Goal: Task Accomplishment & Management: Use online tool/utility

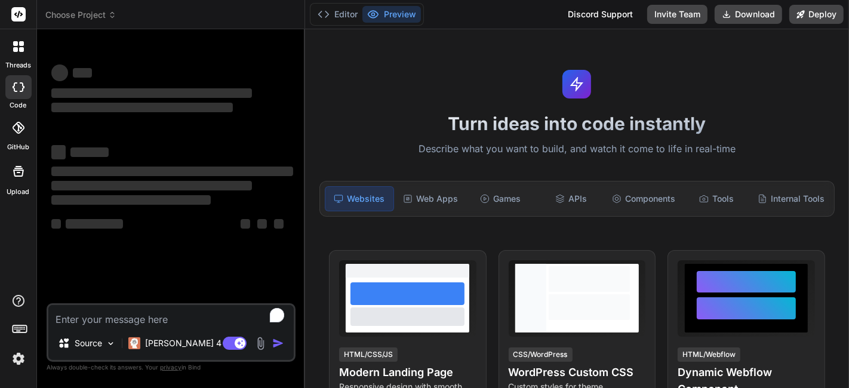
click at [302, 70] on div "Bind AI Web Search Created with Pixso. Code Generator ‌ ‌ ‌ ‌ ‌ ‌ ‌ ‌ ‌ ‌ ‌ ‌ ‌…" at bounding box center [171, 208] width 268 height 358
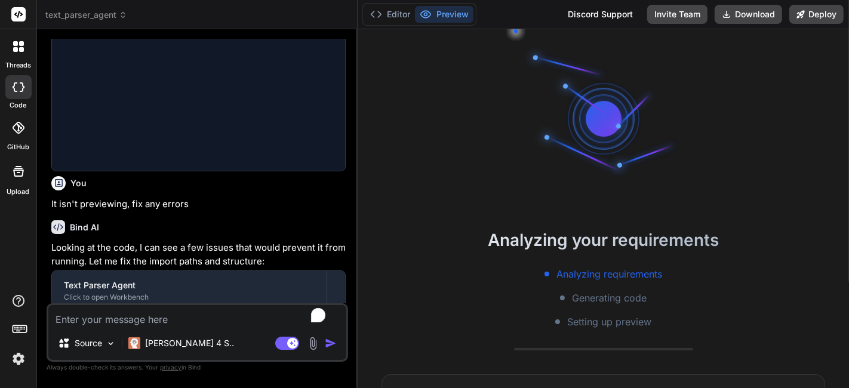
scroll to position [33, 0]
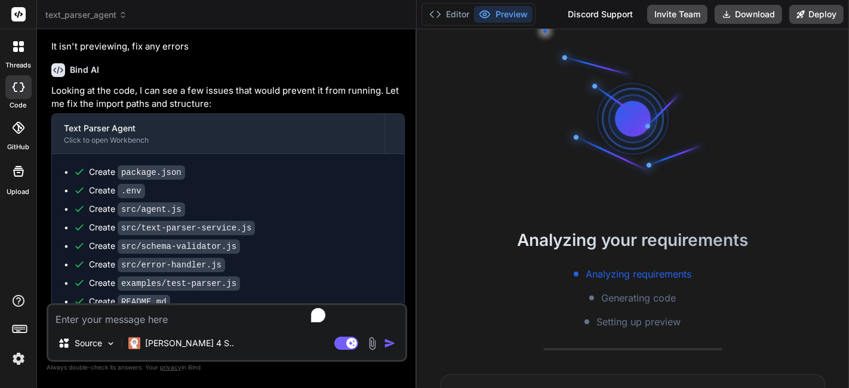
drag, startPoint x: 304, startPoint y: 73, endPoint x: 263, endPoint y: 98, distance: 47.7
click at [392, 109] on div "Bind AI Web Search Created with Pixso. Code Generator You Build an Agent that c…" at bounding box center [227, 208] width 380 height 359
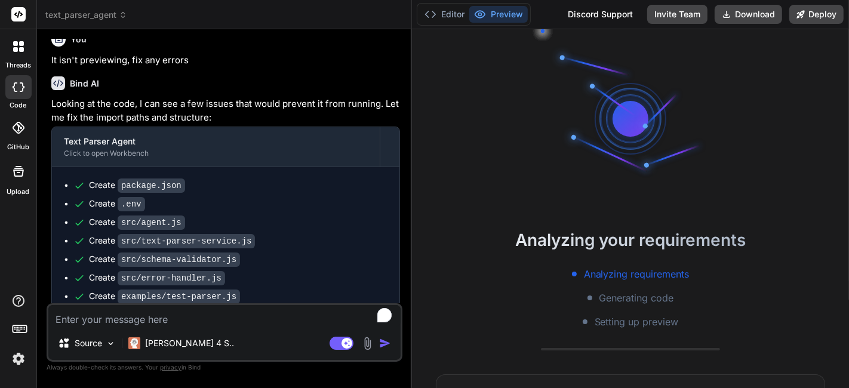
scroll to position [1132, 0]
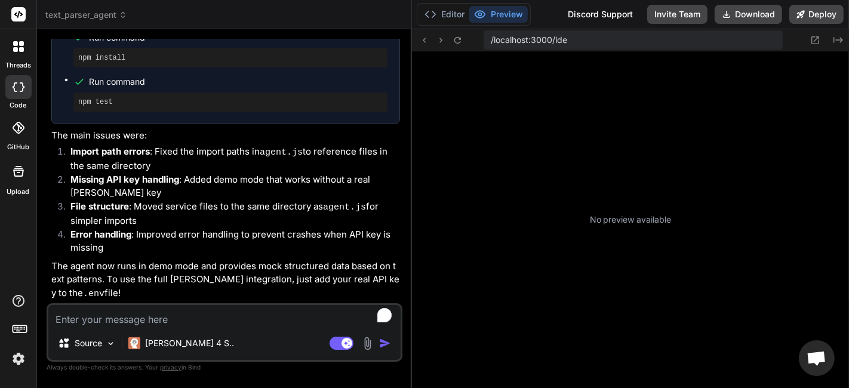
type textarea "x"
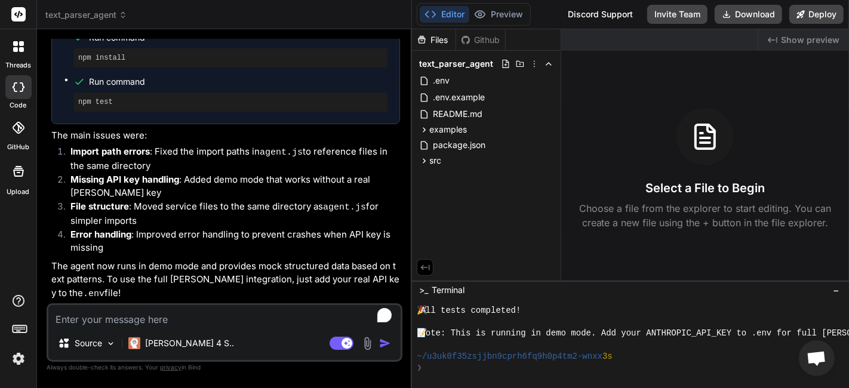
scroll to position [1390, 0]
click at [78, 26] on header "text_parser_agent Created with Pixso." at bounding box center [224, 14] width 375 height 29
click at [85, 19] on span "text_parser_agent" at bounding box center [86, 15] width 82 height 12
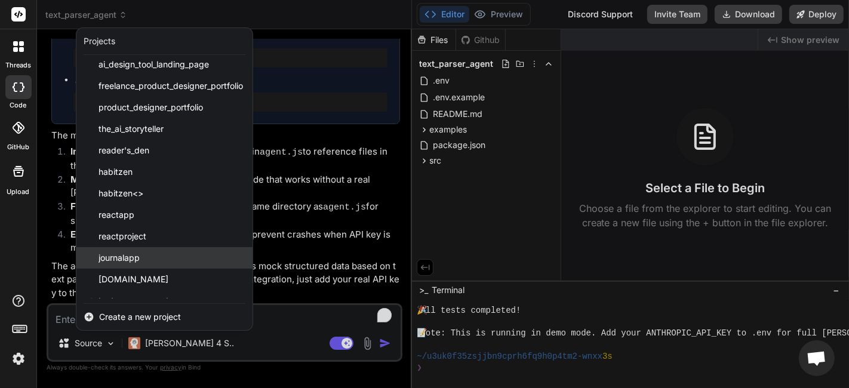
scroll to position [1007, 0]
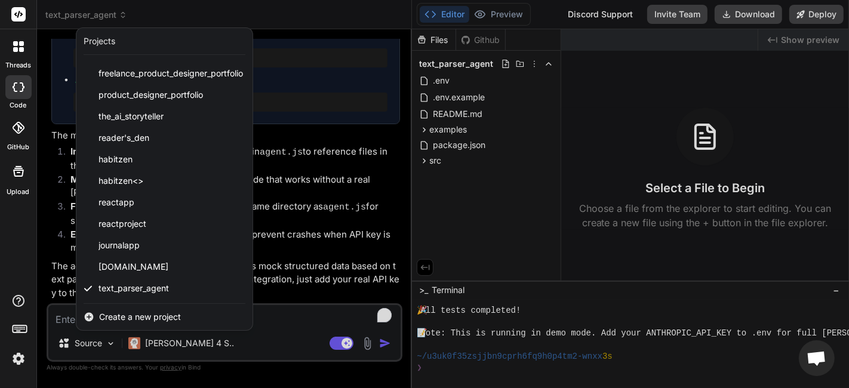
click at [172, 324] on div "Create a new project" at bounding box center [164, 317] width 176 height 26
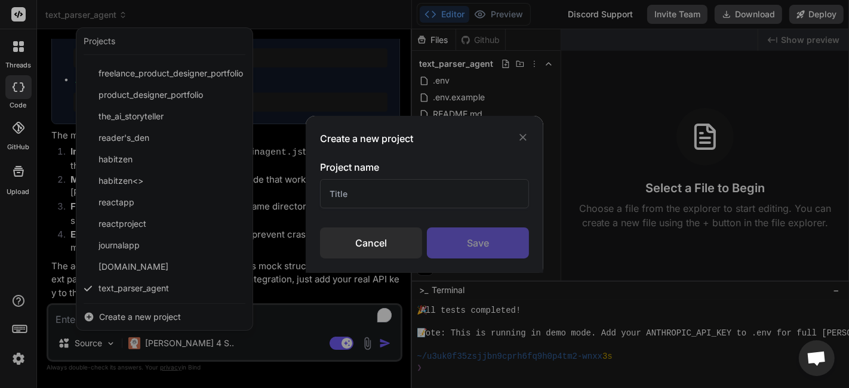
click at [388, 194] on input "text" at bounding box center [424, 193] width 209 height 29
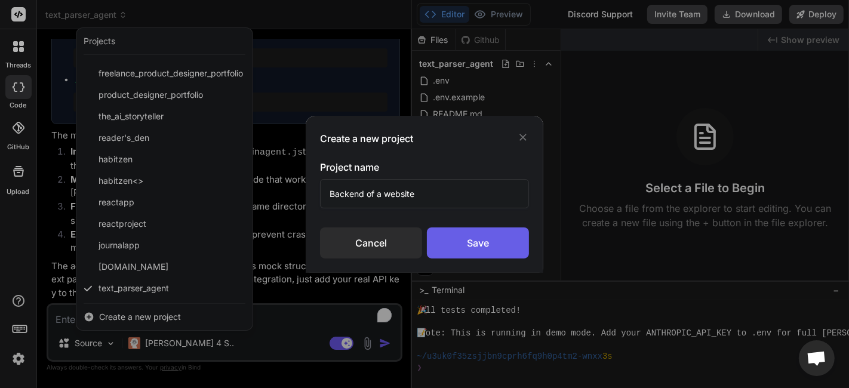
type input "Backend of a website"
click at [449, 257] on div "Save" at bounding box center [478, 242] width 102 height 31
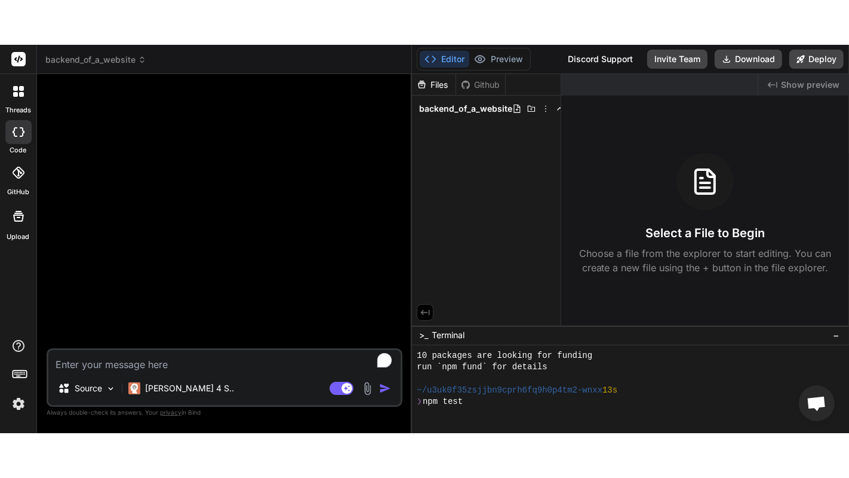
scroll to position [133, 0]
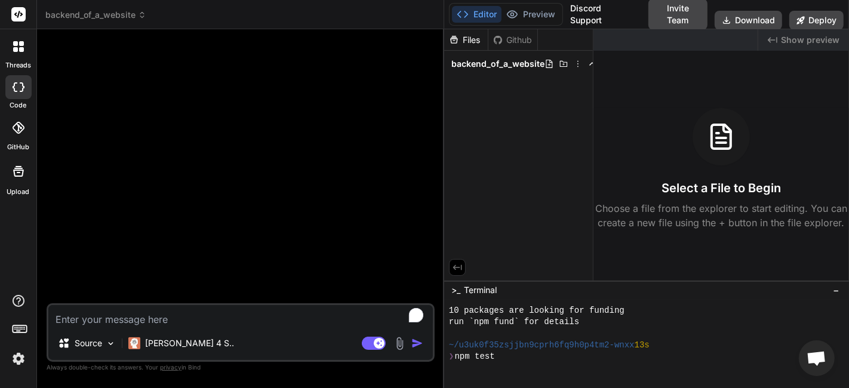
drag, startPoint x: 412, startPoint y: 149, endPoint x: 426, endPoint y: 152, distance: 13.9
click at [426, 152] on div "Bind AI Web Search Created with Pixso. Code Generator Source Claude 4 S.. Agent…" at bounding box center [240, 208] width 407 height 359
click at [346, 129] on div at bounding box center [242, 171] width 386 height 264
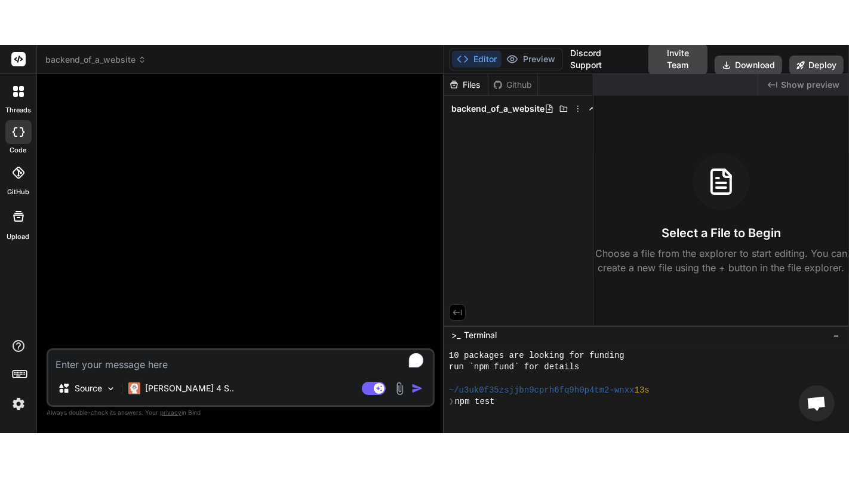
scroll to position [103, 0]
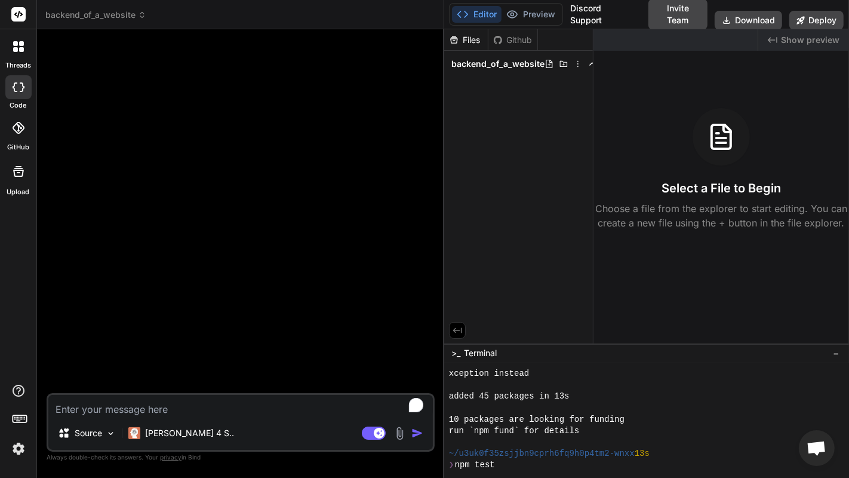
click at [279, 154] on div at bounding box center [242, 216] width 386 height 354
click at [17, 86] on icon at bounding box center [19, 87] width 12 height 10
click at [92, 387] on p "Source" at bounding box center [88, 433] width 27 height 12
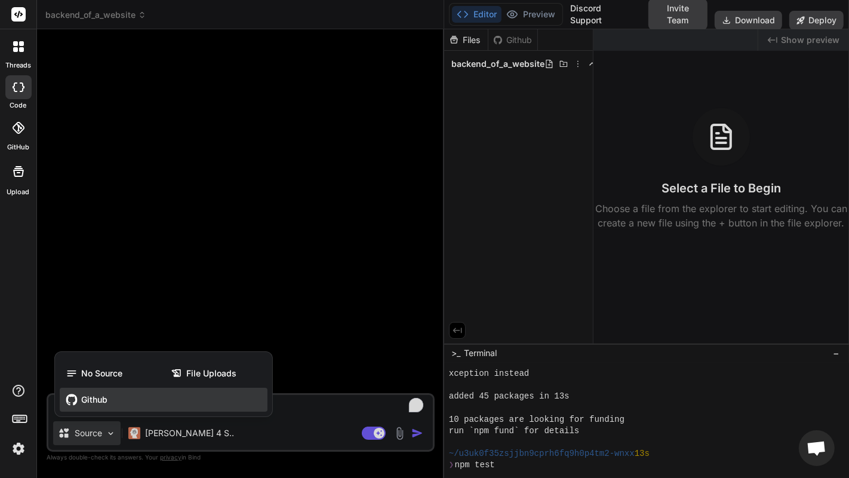
click at [149, 387] on div "Github" at bounding box center [164, 399] width 208 height 24
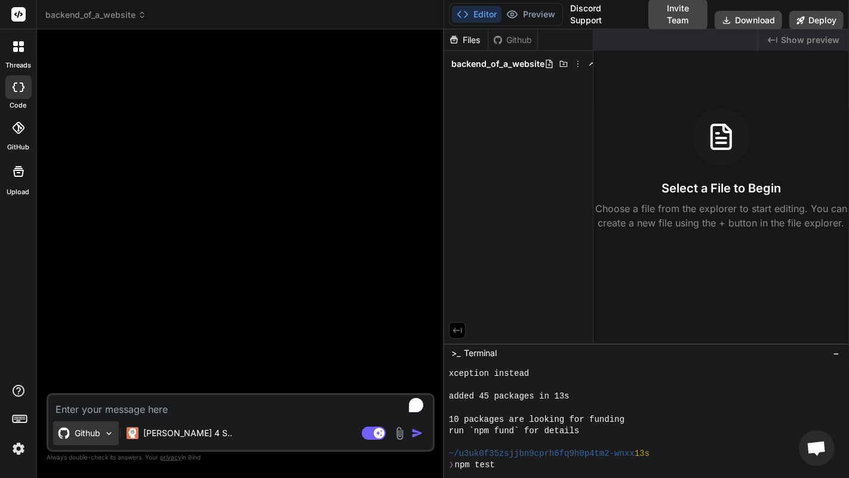
click at [76, 387] on p "Github" at bounding box center [88, 433] width 26 height 12
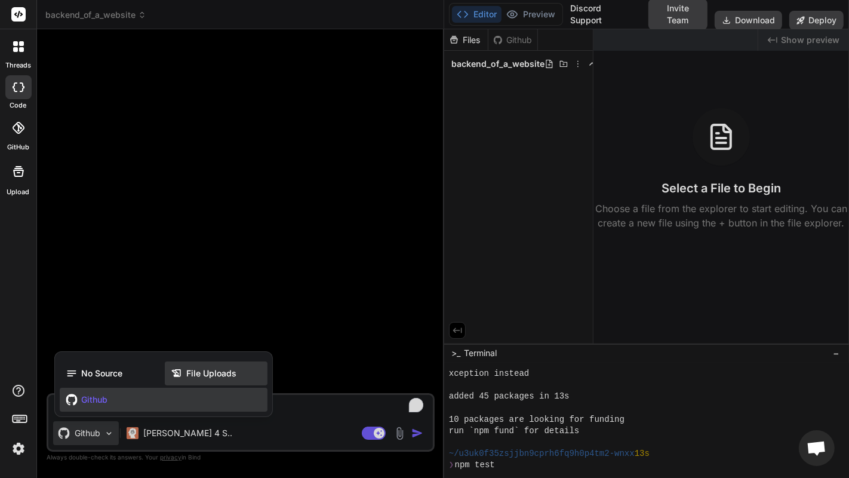
click at [211, 369] on span "File Uploads" at bounding box center [211, 373] width 50 height 12
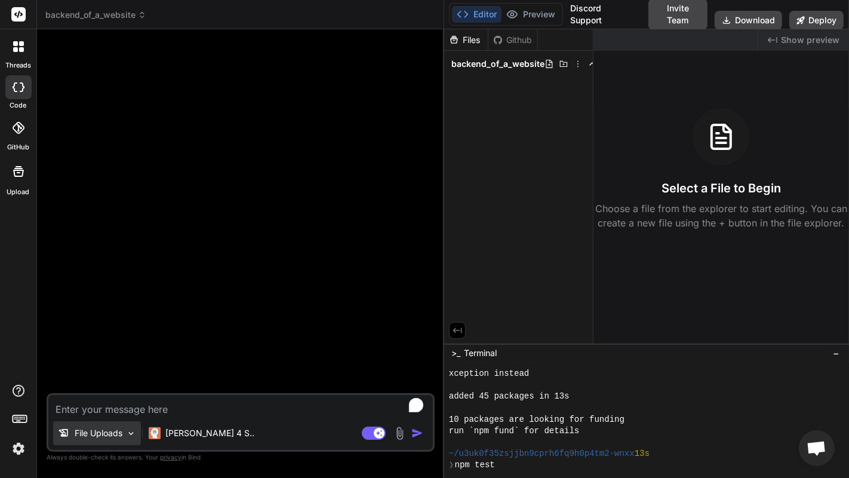
click at [108, 387] on div "File Uploads" at bounding box center [97, 433] width 88 height 24
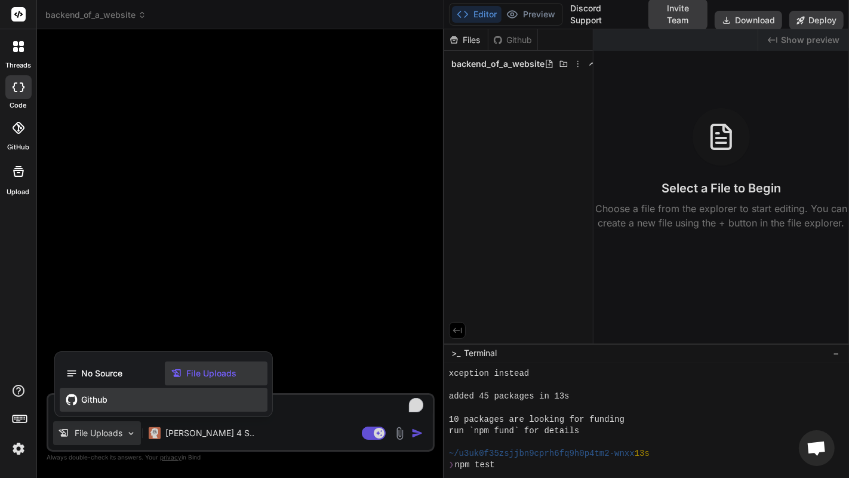
click at [110, 387] on div "Github" at bounding box center [164, 399] width 208 height 24
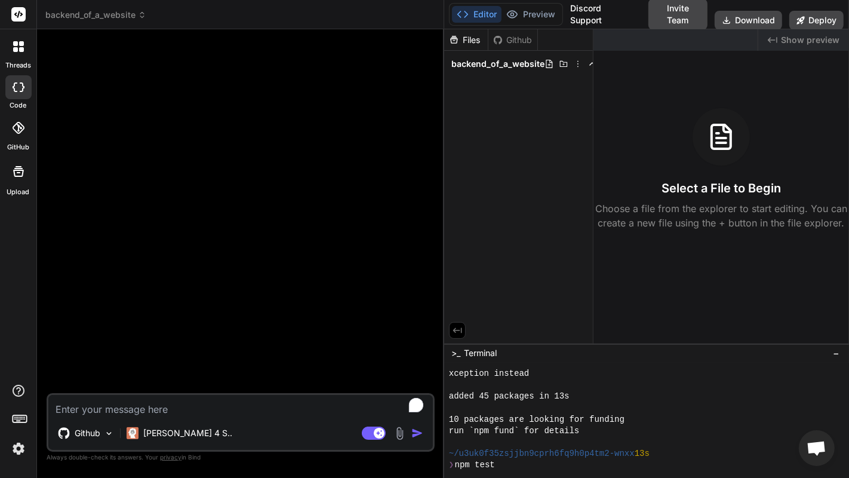
click at [20, 170] on icon at bounding box center [18, 171] width 14 height 14
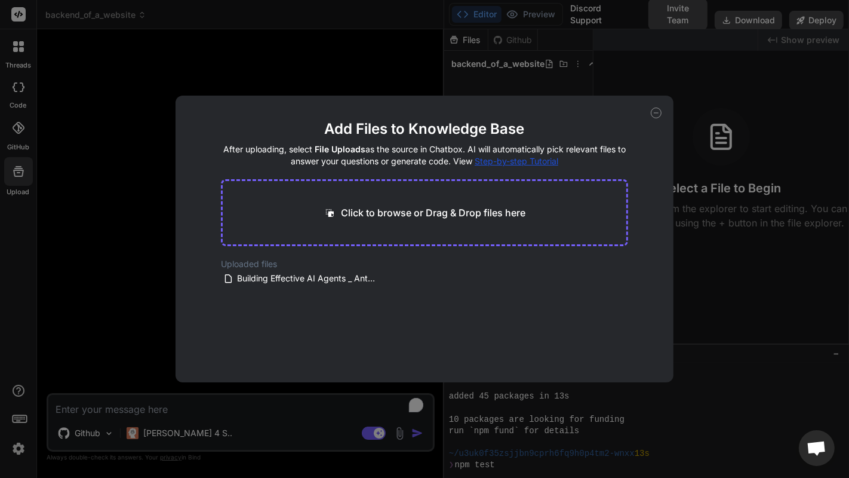
click at [652, 118] on div "Add Files to Knowledge Base After uploading, select File Uploads as the source …" at bounding box center [424, 239] width 498 height 287
click at [648, 112] on div "Add Files to Knowledge Base After uploading, select File Uploads as the source …" at bounding box center [424, 239] width 498 height 287
click at [655, 107] on icon at bounding box center [656, 112] width 11 height 11
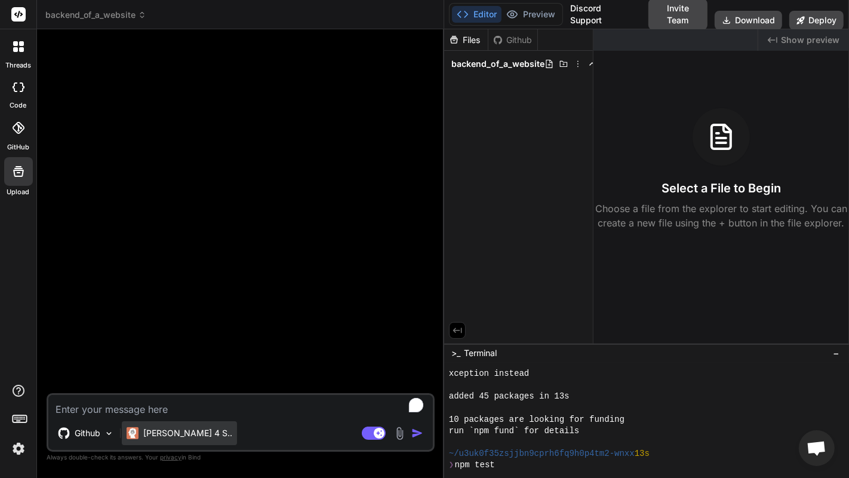
click at [174, 387] on p "Claude 4 S.." at bounding box center [187, 433] width 89 height 12
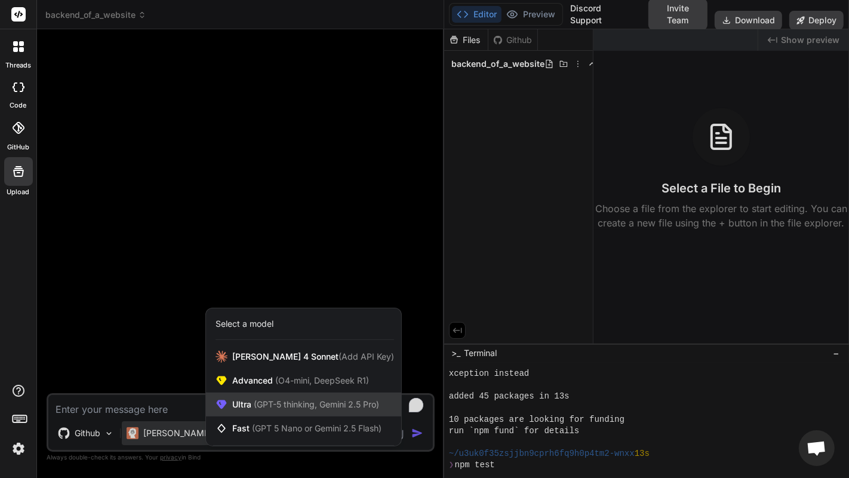
click at [276, 387] on div "Ultra (GPT-5 thinking, Gemini 2.5 Pro)" at bounding box center [303, 404] width 195 height 24
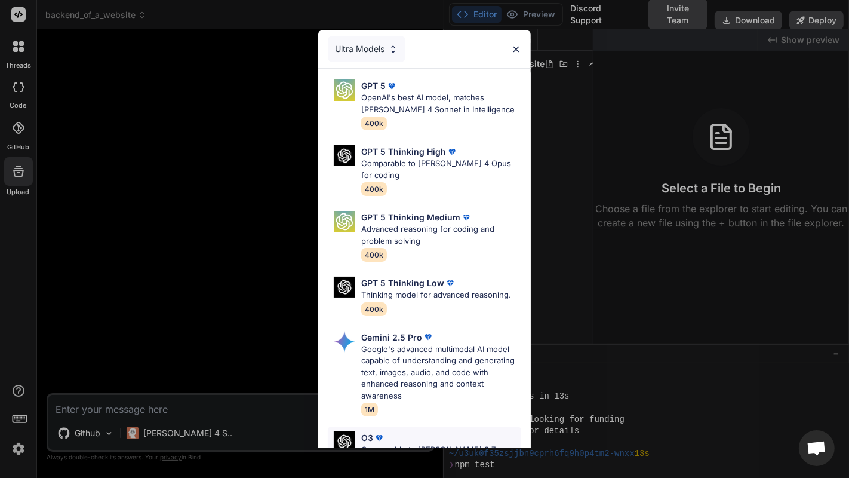
scroll to position [156, 0]
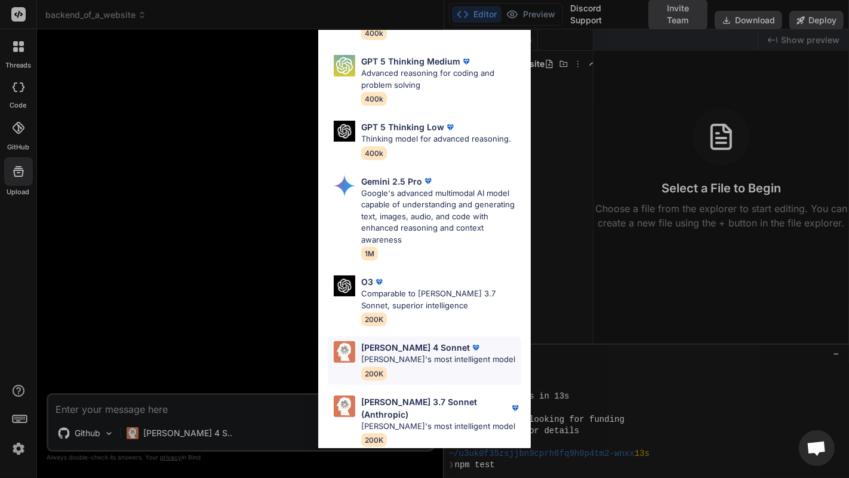
click at [438, 357] on p "Claude's most intelligent model" at bounding box center [438, 359] width 154 height 12
type textarea "x"
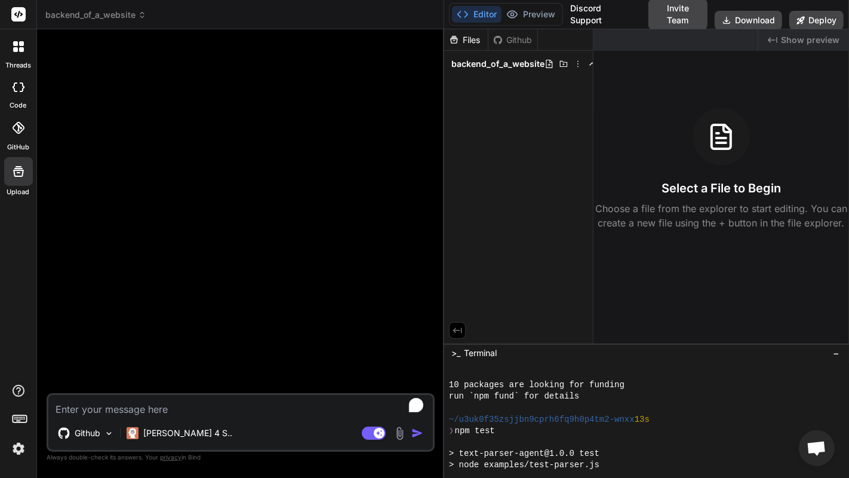
scroll to position [133, 0]
click at [175, 387] on textarea "To enrich screen reader interactions, please activate Accessibility in Grammarl…" at bounding box center [240, 405] width 384 height 21
paste textarea "Build a sophisticated, high-end website with Node.js backend for my finance web…"
type textarea "Build a sophisticated, high-end website with Node.js backend for my finance web…"
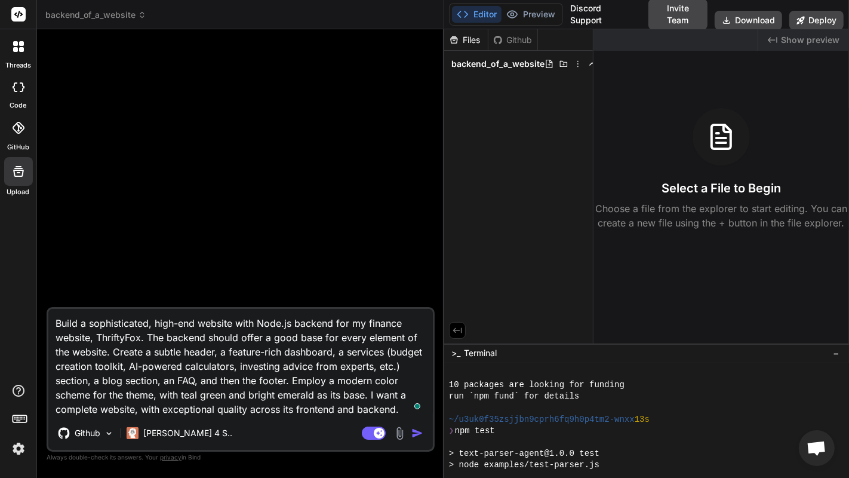
type textarea "x"
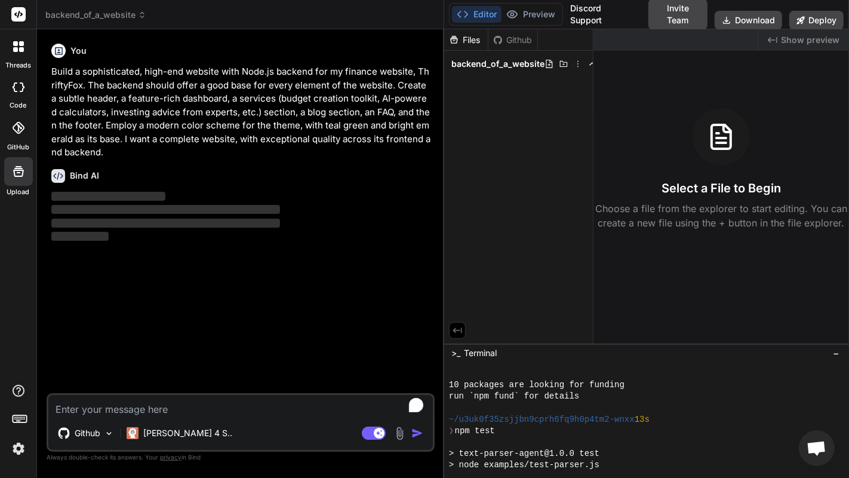
click at [832, 353] on button "−" at bounding box center [835, 352] width 11 height 19
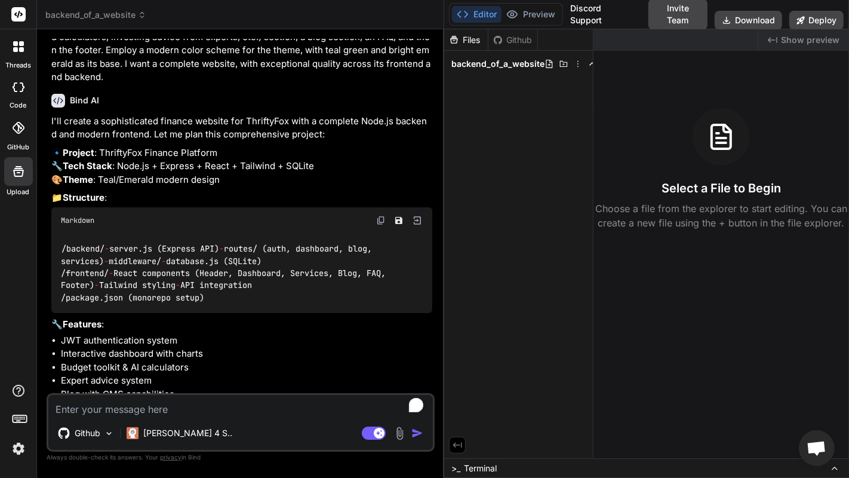
scroll to position [204, 0]
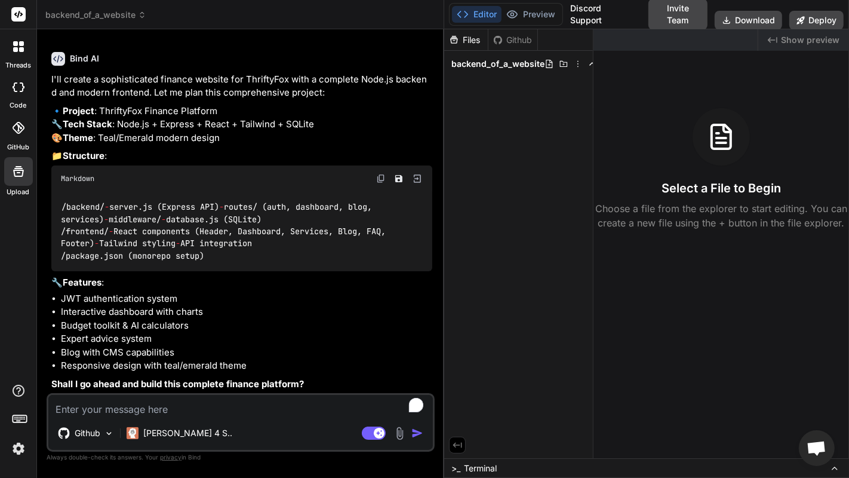
type textarea "x"
click at [238, 387] on textarea "To enrich screen reader interactions, please activate Accessibility in Grammarl…" at bounding box center [240, 405] width 384 height 21
type textarea "G"
type textarea "x"
type textarea "Go"
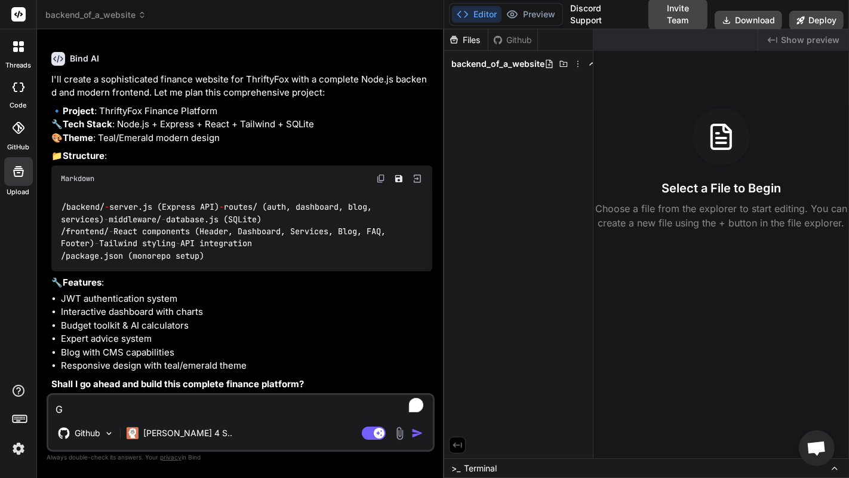
type textarea "x"
type textarea "Go"
type textarea "x"
type textarea "Go a"
type textarea "x"
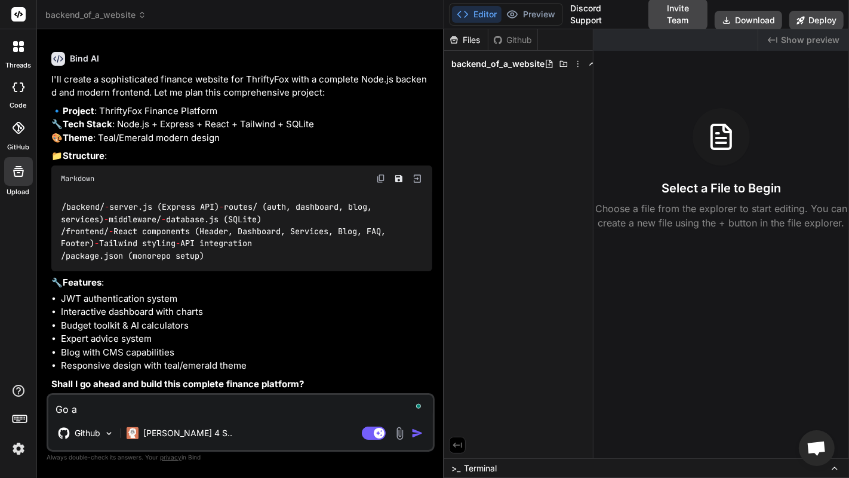
type textarea "Go ah"
type textarea "x"
type textarea "Go ahe"
type textarea "x"
type textarea "Go ahea"
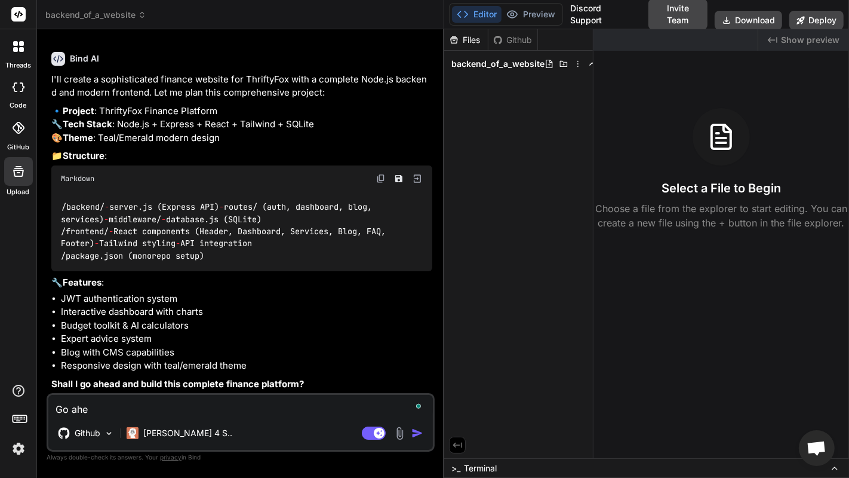
type textarea "x"
type textarea "Go ahead"
type textarea "x"
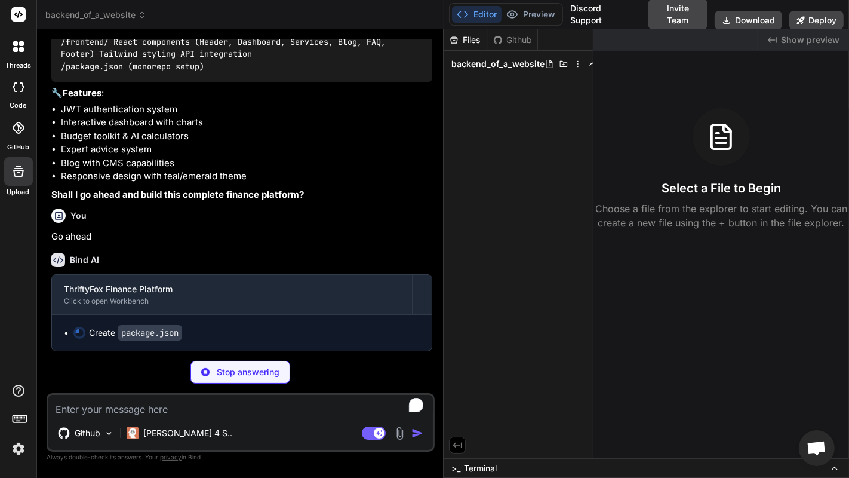
scroll to position [393, 0]
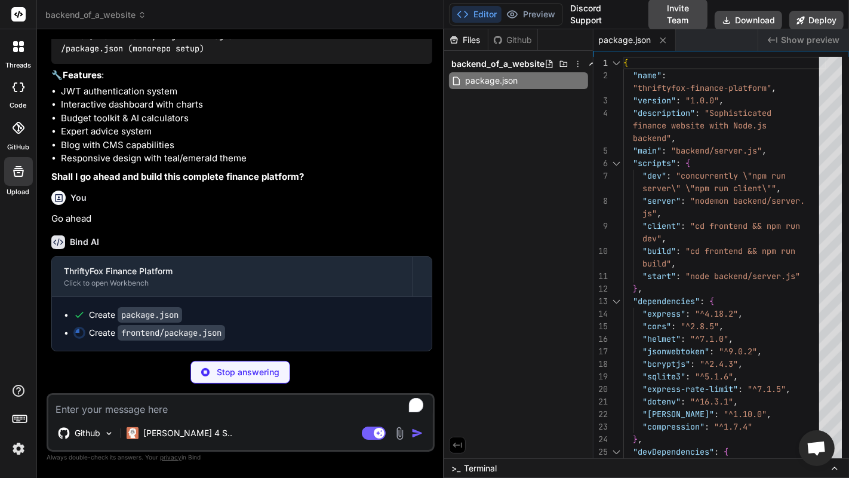
type textarea "x"
type textarea ""@types/react": "^18.0.28", "@types/react-dom": "^18.0.11", "@vitejs/plugin-rea…"
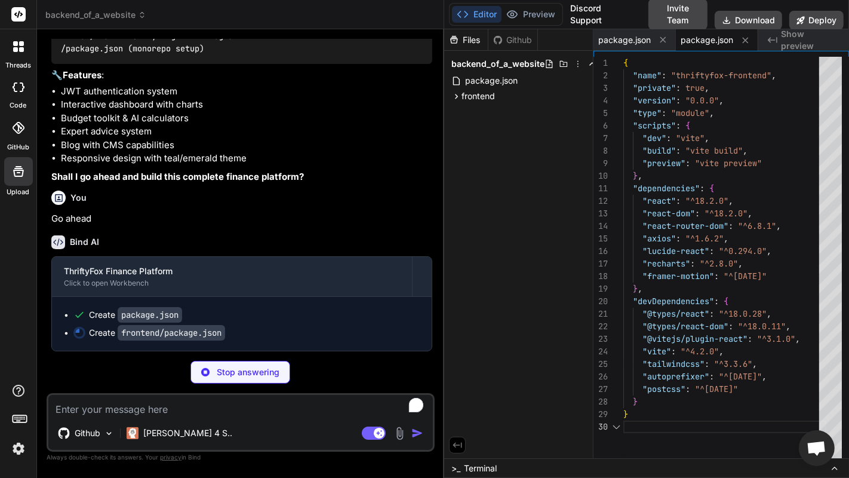
click at [517, 387] on div ">_ Terminal" at bounding box center [646, 468] width 405 height 20
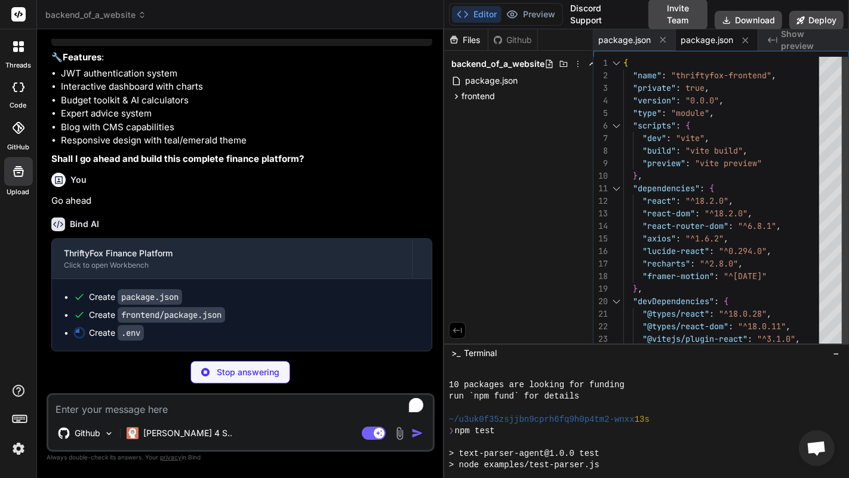
type textarea "x"
type textarea "PORT=5000 JWT_SECRET=thriftyfox_jwt_secret_key_2024_secure_token NODE_ENV=devel…"
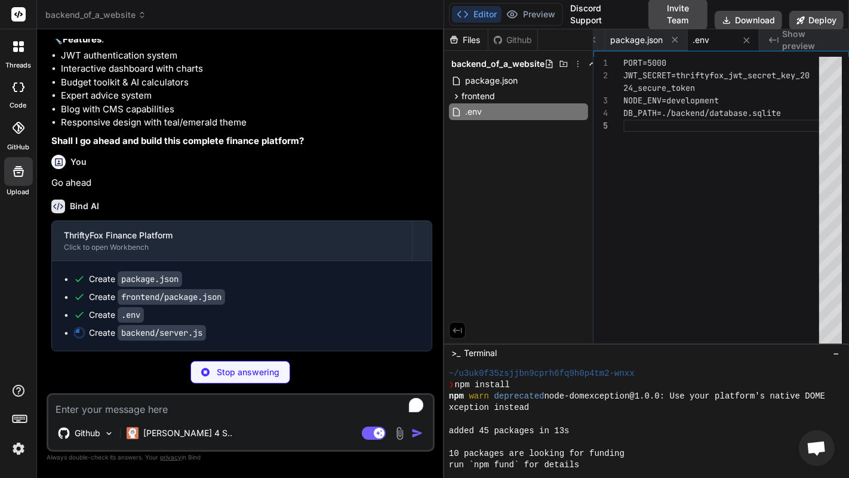
scroll to position [133, 0]
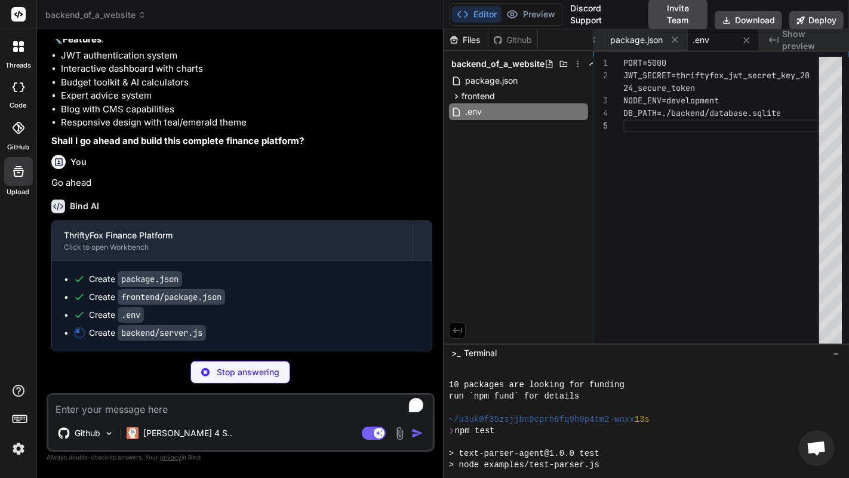
click at [529, 351] on div ">_ Terminal −" at bounding box center [646, 353] width 405 height 20
click at [833, 351] on span "−" at bounding box center [836, 353] width 7 height 12
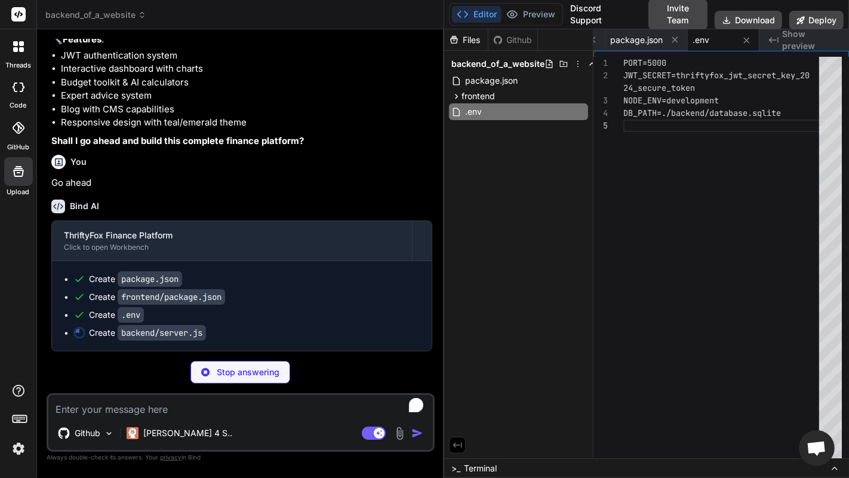
type textarea "x"
type textarea "{process.env.NODE_ENV}`); }); }) .catch(err => { console.error('Failed to initi…"
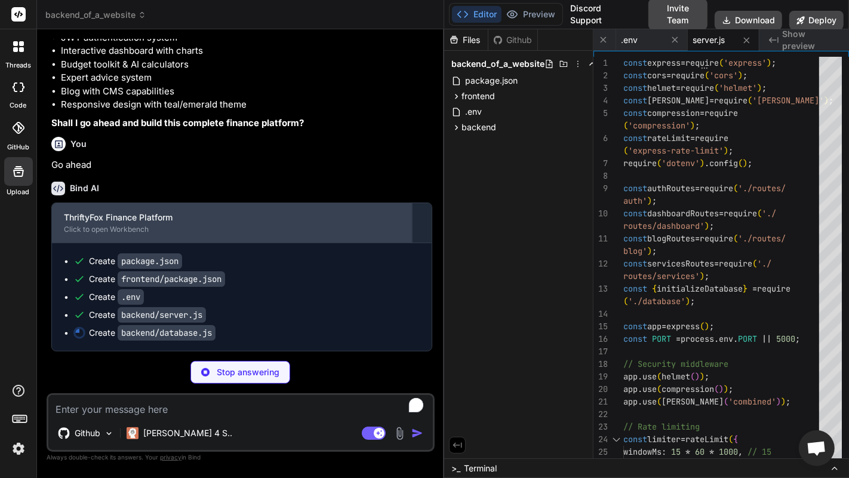
scroll to position [464, 0]
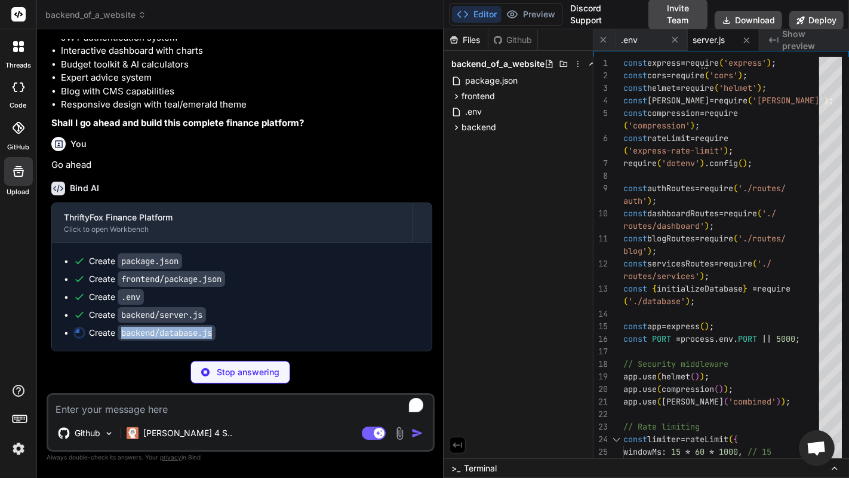
drag, startPoint x: 120, startPoint y: 330, endPoint x: 219, endPoint y: 331, distance: 99.1
click at [215, 331] on code "backend/database.js" at bounding box center [167, 333] width 98 height 16
click at [214, 339] on code "backend/database.js" at bounding box center [167, 333] width 98 height 16
type textarea "x"
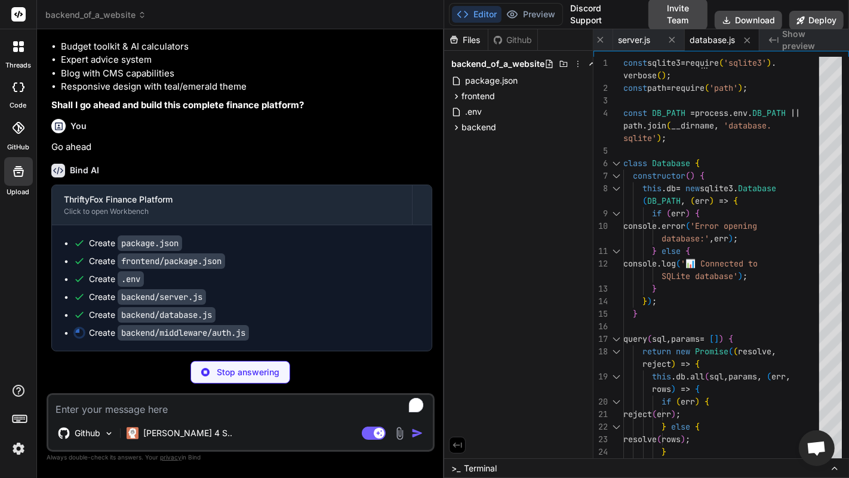
scroll to position [482, 0]
type textarea "x"
type textarea "next(); } catch (error) { return res.status(403).json({ message: 'Token verific…"
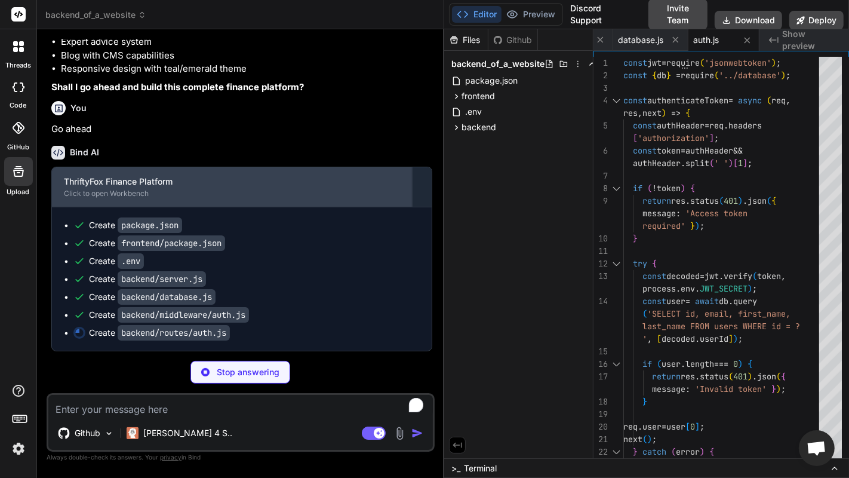
scroll to position [500, 0]
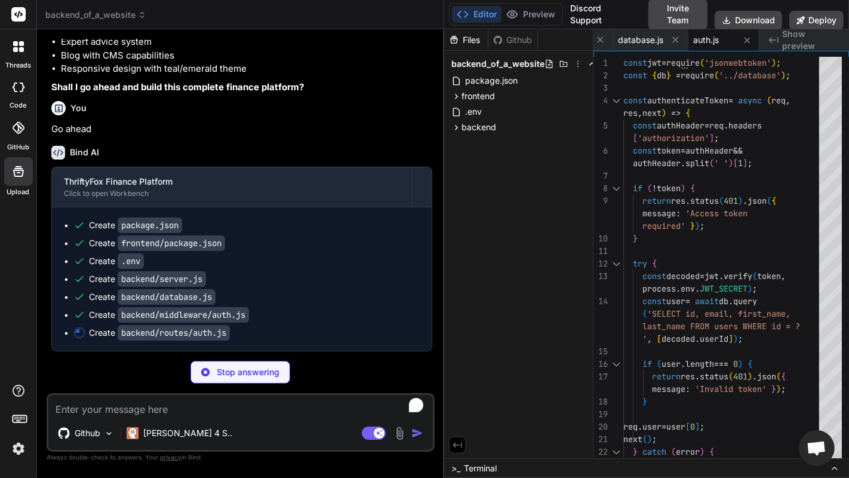
type textarea "x"
type textarea "router.get('/profile', authenticateToken, async (req, res) => { res.json({ user…"
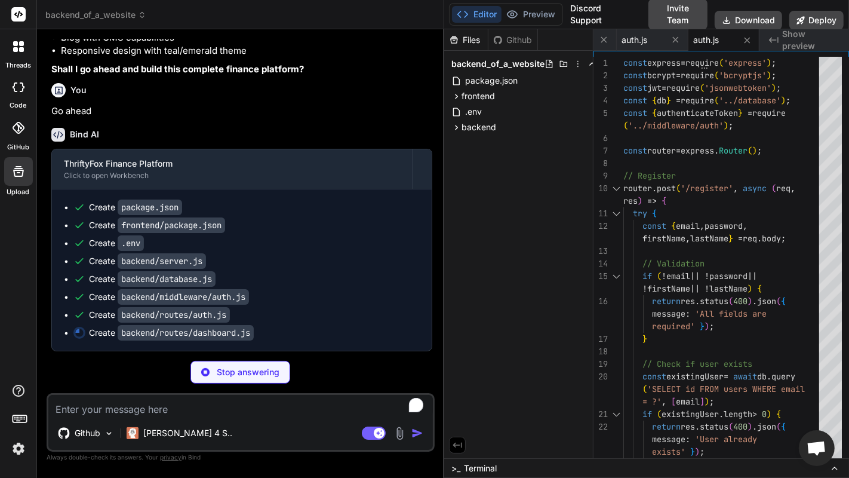
scroll to position [518, 0]
type textarea "x"
type textarea "module.exports = router;"
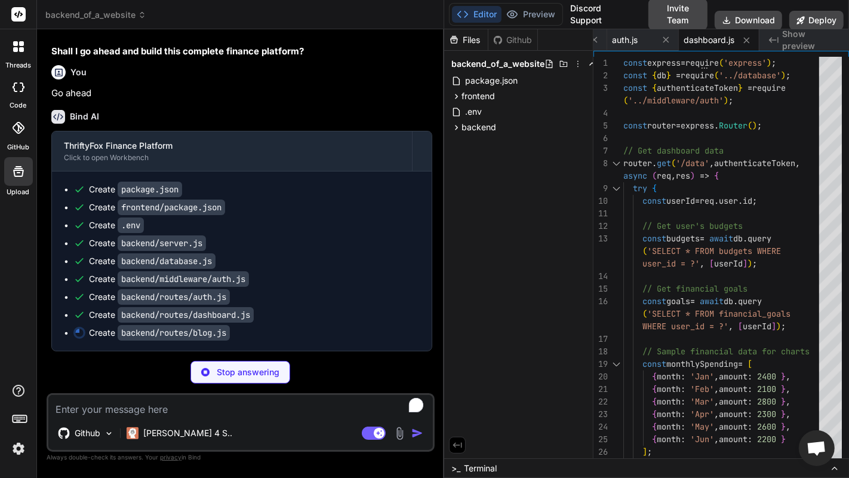
scroll to position [536, 0]
type textarea "x"
type textarea "module.exports = router;"
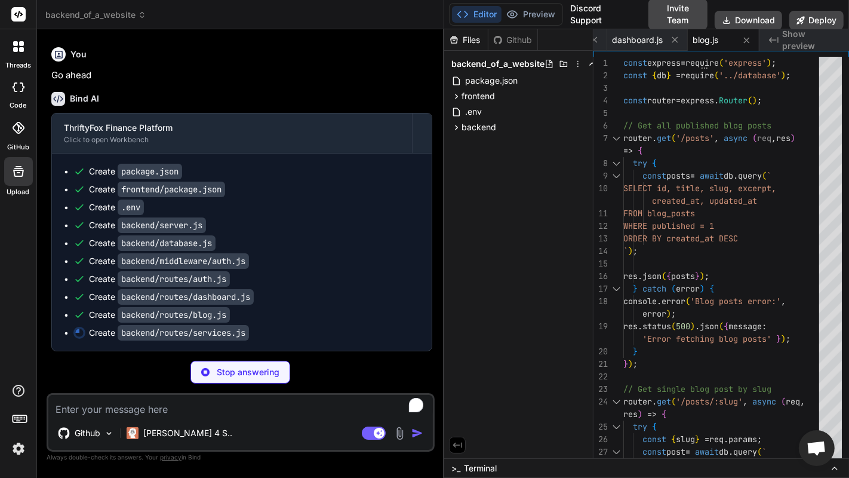
scroll to position [554, 0]
type textarea "x"
type textarea "* 100 }); } catch (error) { res.status(500).json({ message: 'Budget optimizatio…"
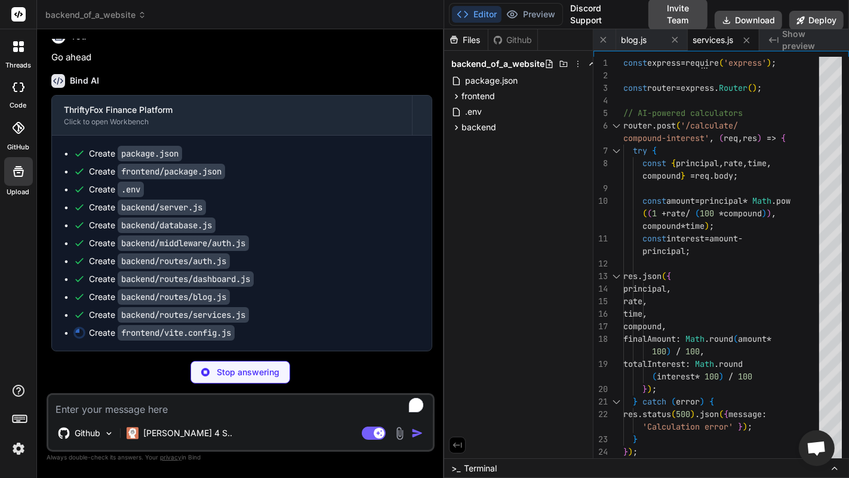
scroll to position [572, 0]
type textarea "x"
type textarea "target: 'http://localhost:5000', changeOrigin: true } } } })"
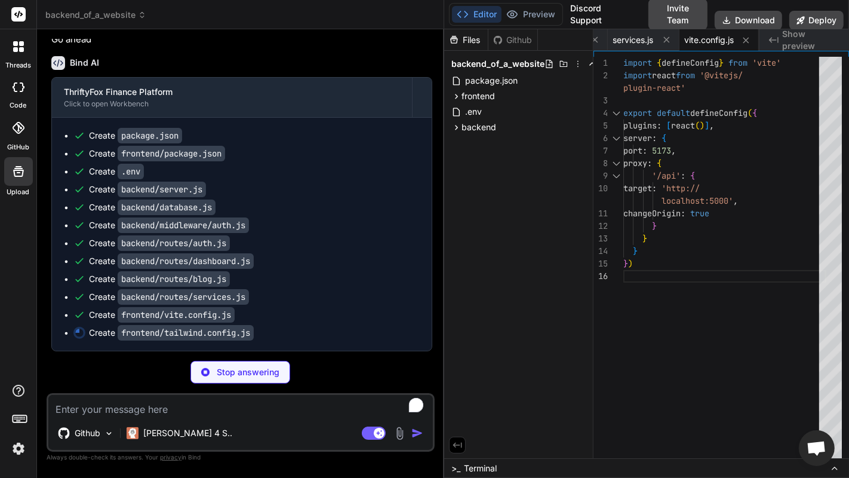
scroll to position [590, 0]
type textarea "x"
type textarea "}, plugins: [], }"
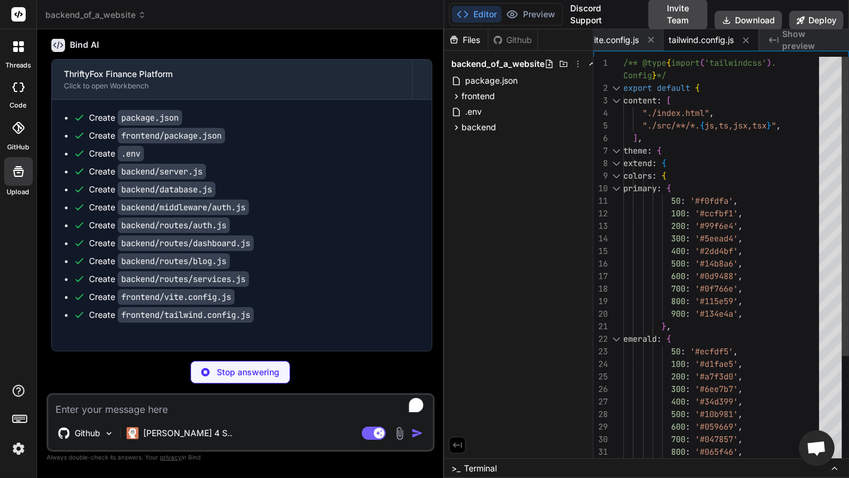
type textarea "x"
type textarea "export default { plugins: { tailwindcss: {}, autoprefixer: {}, }, }"
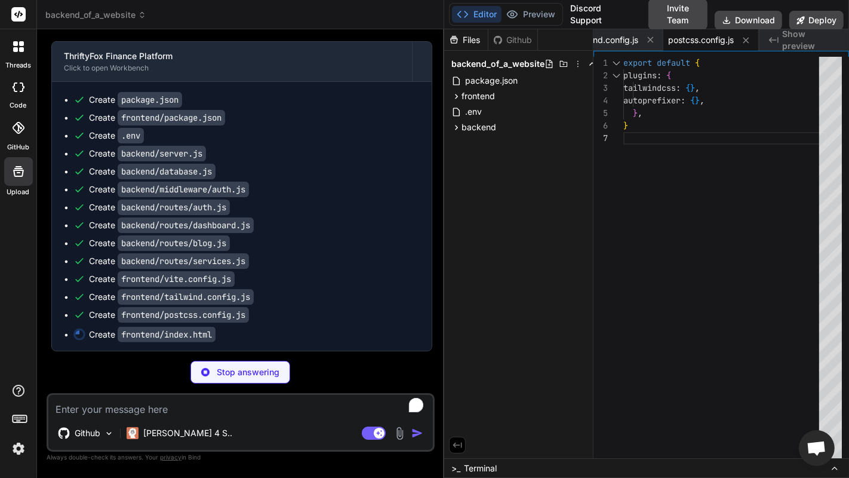
scroll to position [626, 0]
type textarea "x"
type textarea "700&display=swap" rel="stylesheet"> </head> <body> <div id="root"></div> <scrip…"
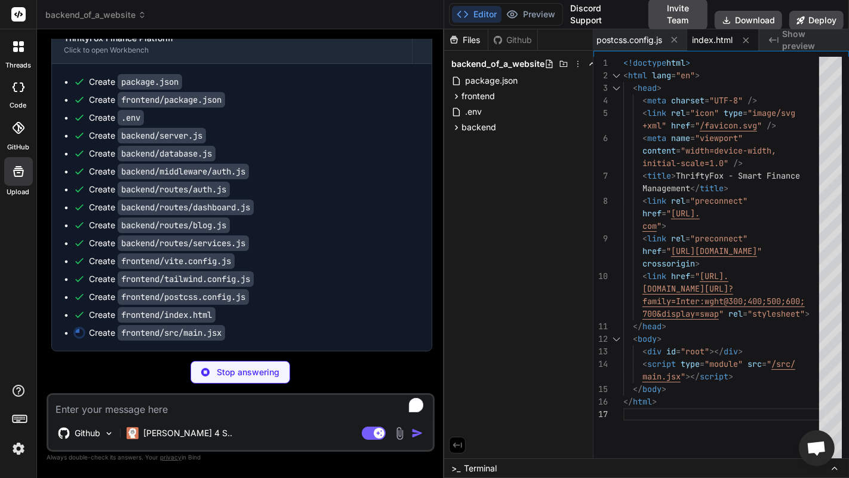
scroll to position [643, 0]
type textarea "x"
type textarea "<BrowserRouter> <App /> </BrowserRouter> </React.StrictMode>, )"
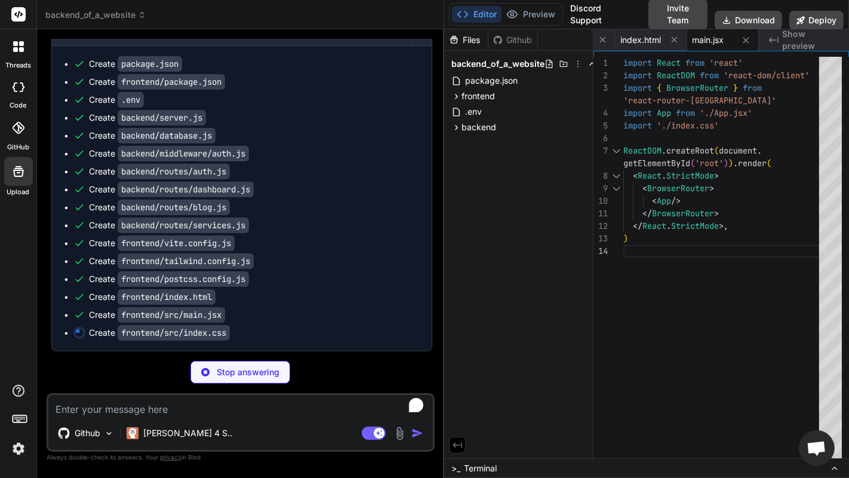
scroll to position [661, 0]
type textarea "x"
type textarea "focus:outline-none focus:ring-2 focus:ring-primary-500 focus:border-transparent…"
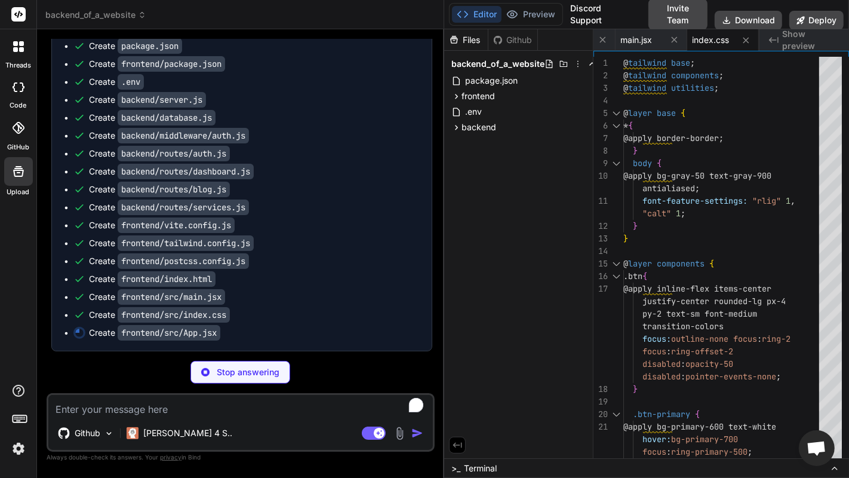
scroll to position [679, 0]
type textarea "x"
type textarea "<Footer /> </div> </AuthProvider> ) } export default App"
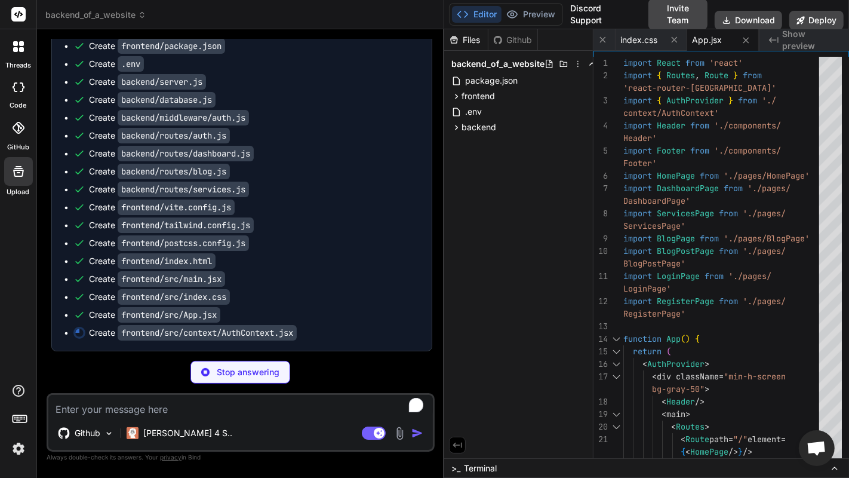
scroll to position [697, 0]
type textarea "x"
type textarea "return ( <AuthContext.Provider value={value}> {children} </AuthContext.Provider…"
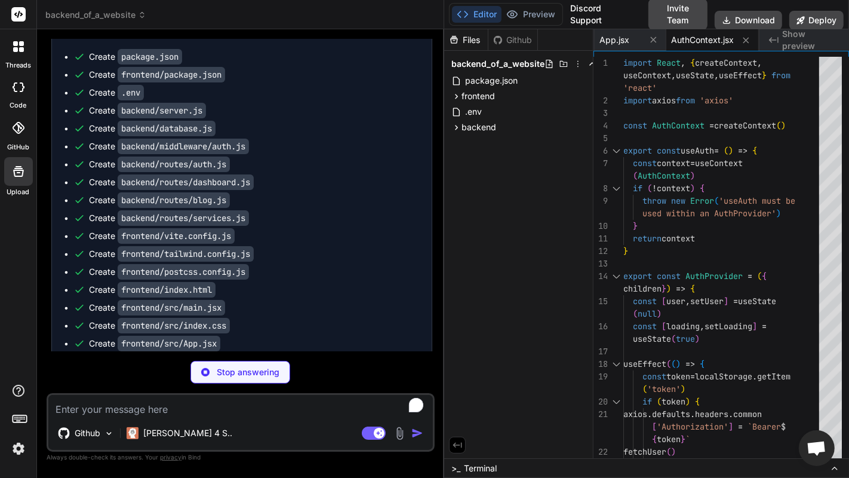
scroll to position [714, 0]
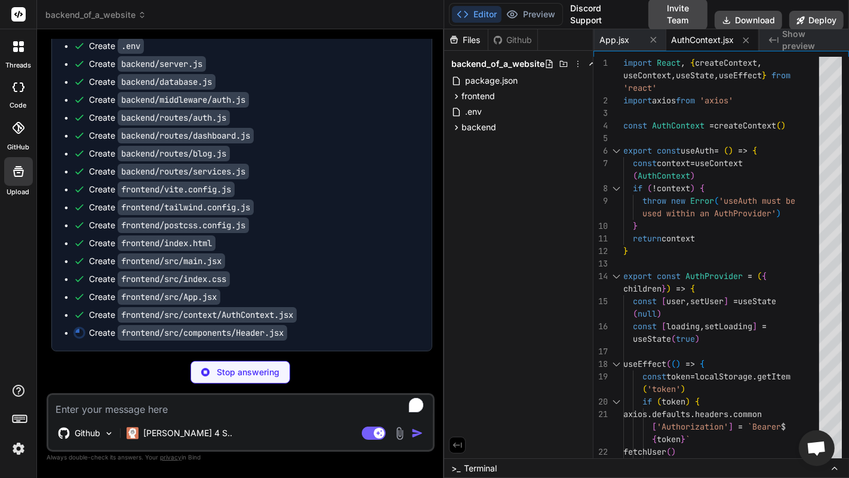
type textarea "x"
type textarea "</div> )} </div> </header> ) } export default Header"
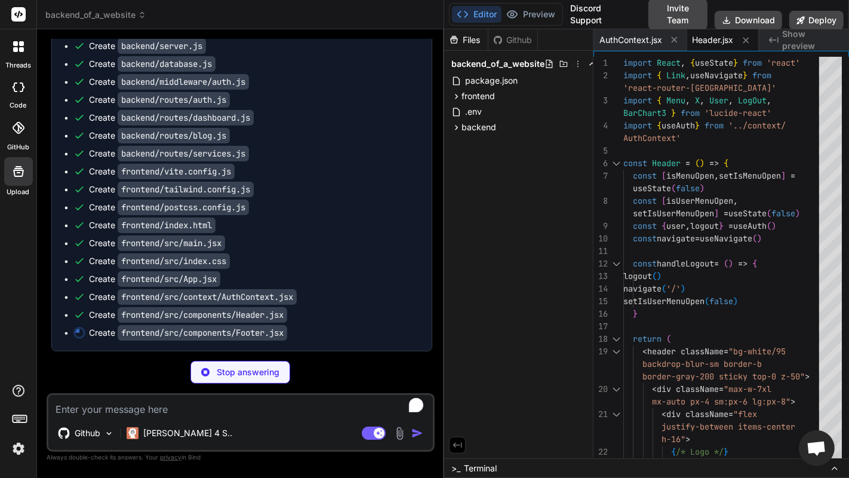
scroll to position [733, 0]
type textarea "x"
type textarea "</div> </footer> ) } export default Footer"
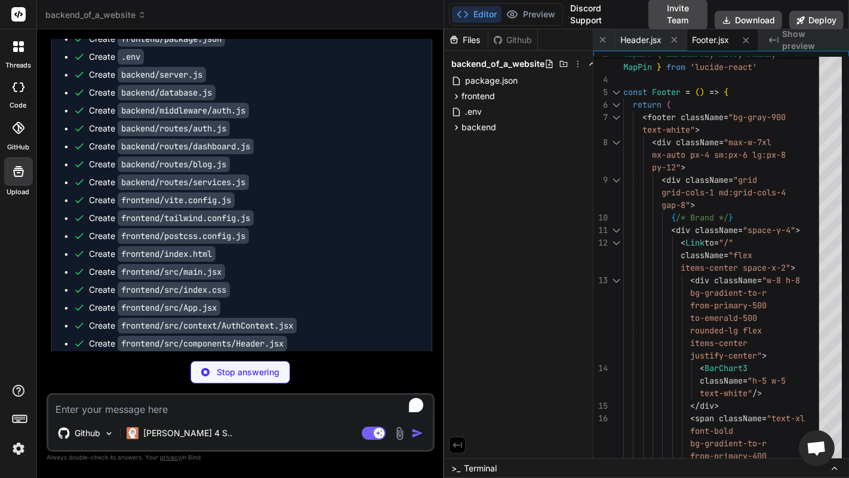
scroll to position [750, 0]
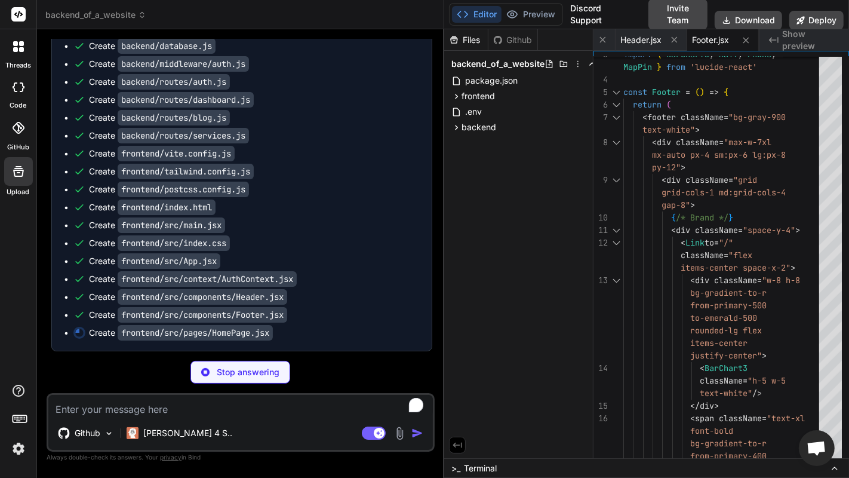
type textarea "x"
type textarea ")} </div> </section> </div> ) } export default HomePage"
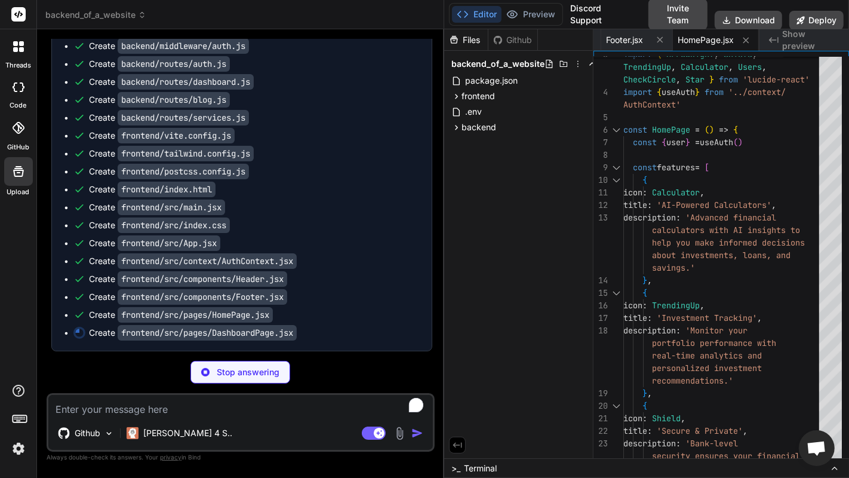
scroll to position [769, 0]
type textarea "x"
type textarea "</div> </div> ) } export default DashboardPage"
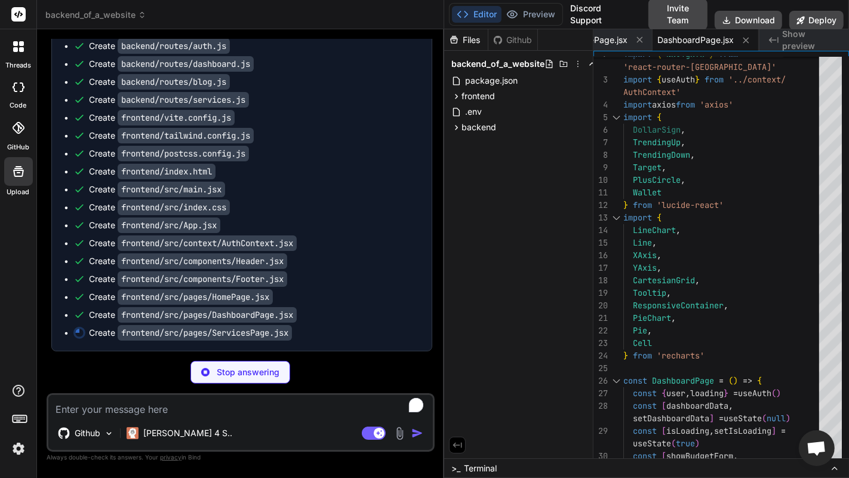
scroll to position [786, 0]
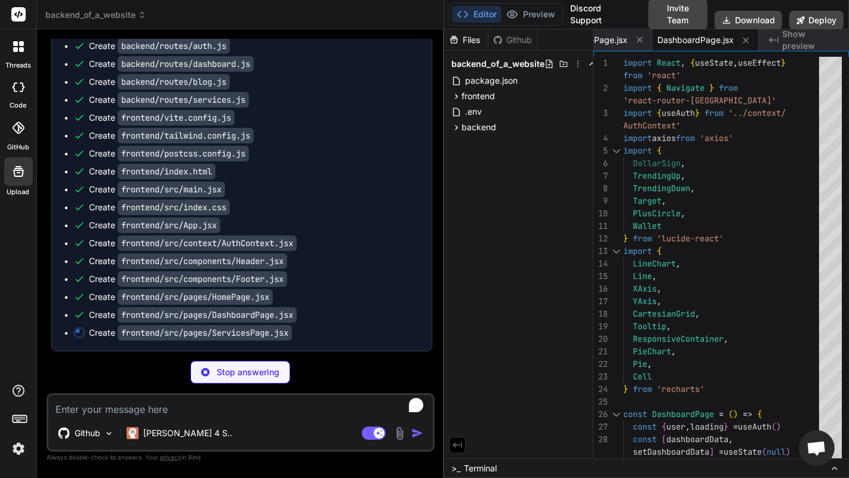
type textarea "x"
type textarea "} export default ServicesPage"
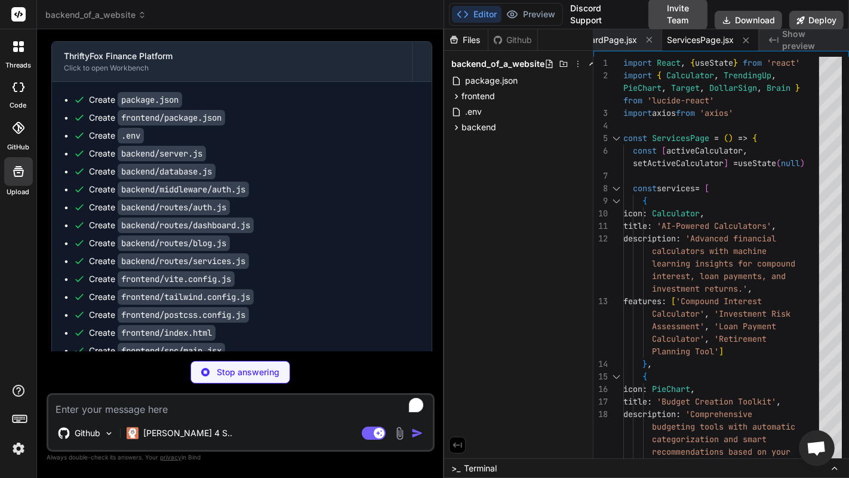
scroll to position [805, 0]
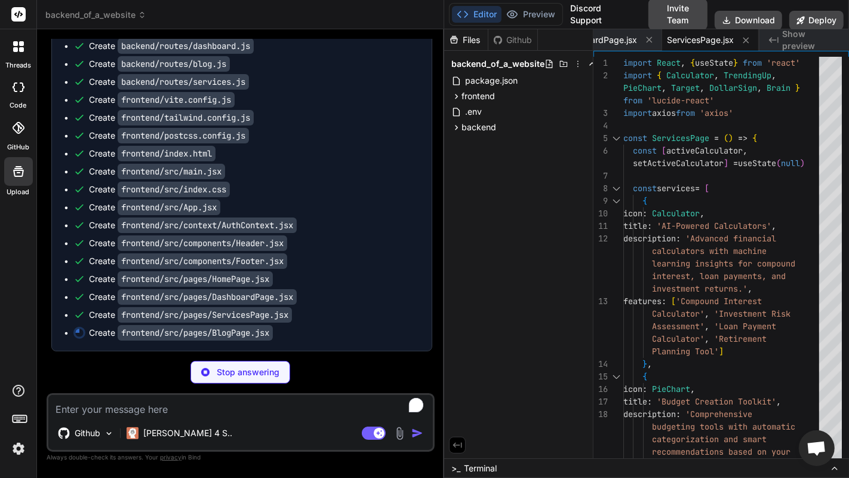
type textarea "x"
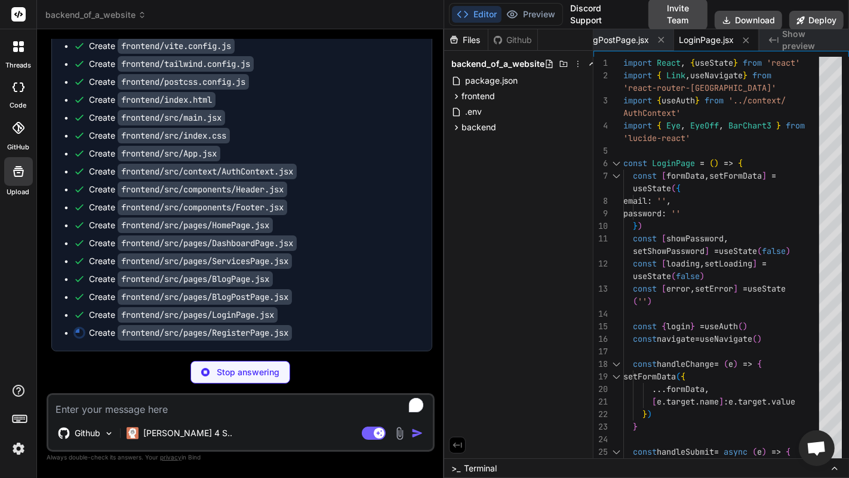
scroll to position [858, 0]
type textarea "x"
type textarea "export default RegisterPage"
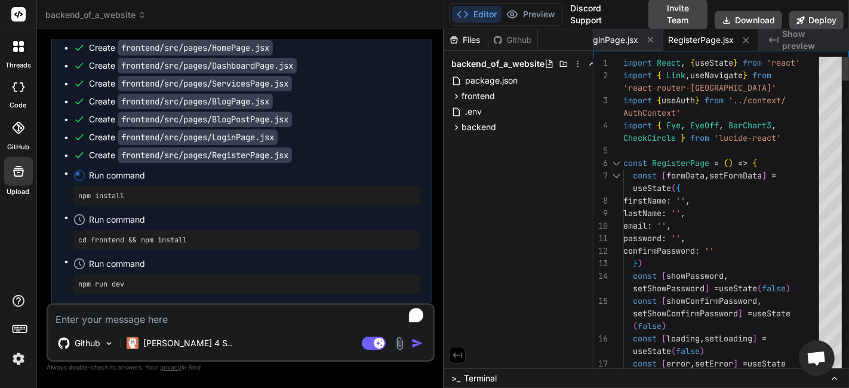
scroll to position [1039, 0]
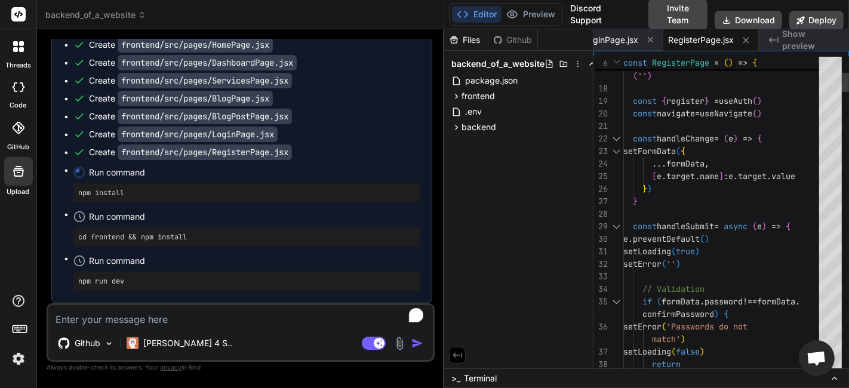
click at [838, 381] on icon at bounding box center [835, 379] width 10 height 10
click at [522, 270] on div "Files Github backend_of_a_website package.json frontend package.json vite.confi…" at bounding box center [518, 198] width 149 height 339
click at [839, 377] on button at bounding box center [834, 378] width 14 height 14
click at [836, 377] on icon at bounding box center [835, 379] width 10 height 10
click at [774, 381] on div ">_ Terminal" at bounding box center [646, 378] width 405 height 20
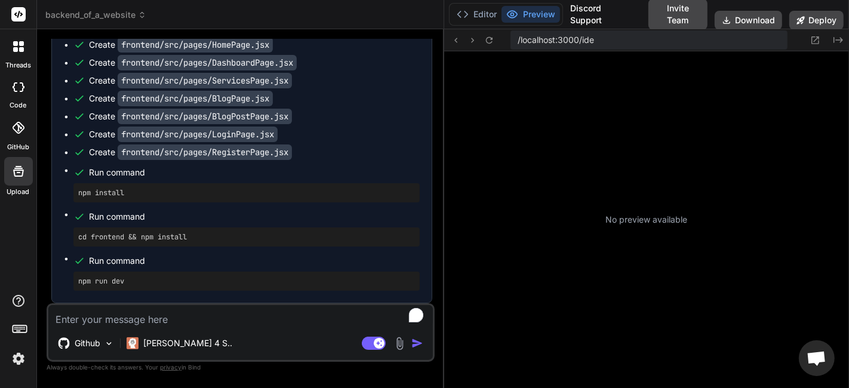
scroll to position [2172, 0]
type textarea "x"
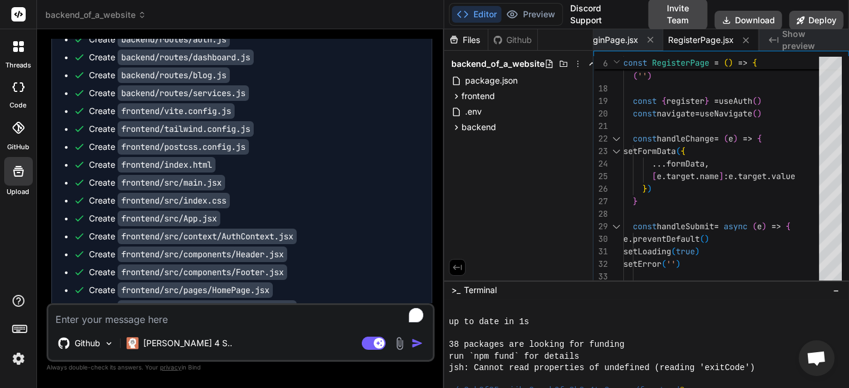
scroll to position [1039, 0]
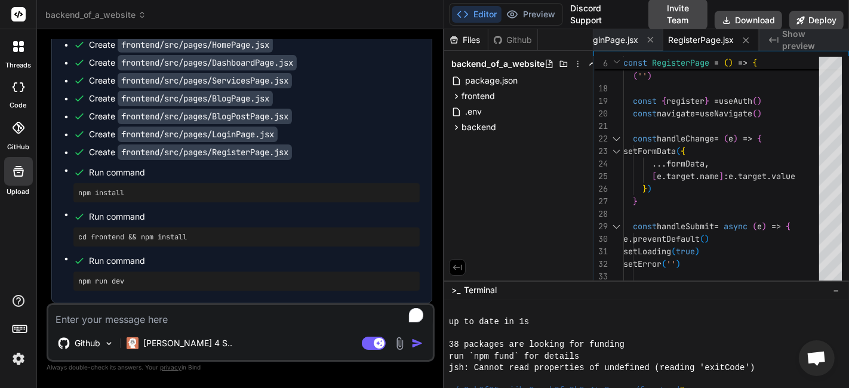
click at [789, 33] on div "Created with Pixso. Show preview" at bounding box center [804, 39] width 90 height 21
click at [706, 45] on span "RegisterPage.jsx" at bounding box center [701, 40] width 66 height 12
click at [803, 41] on span "Show preview" at bounding box center [810, 40] width 57 height 24
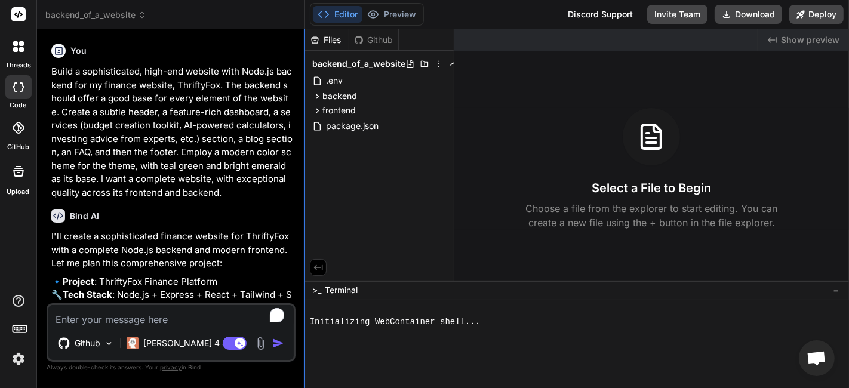
scroll to position [497, 0]
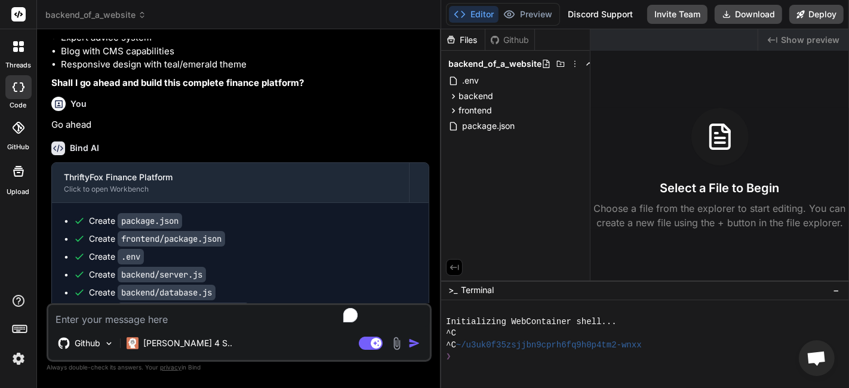
type textarea "x"
drag, startPoint x: 304, startPoint y: 146, endPoint x: 423, endPoint y: 183, distance: 124.6
click at [423, 183] on div "Bind AI Web Search Created with Pixso. Code Generator You Build a sophisticated…" at bounding box center [239, 208] width 404 height 359
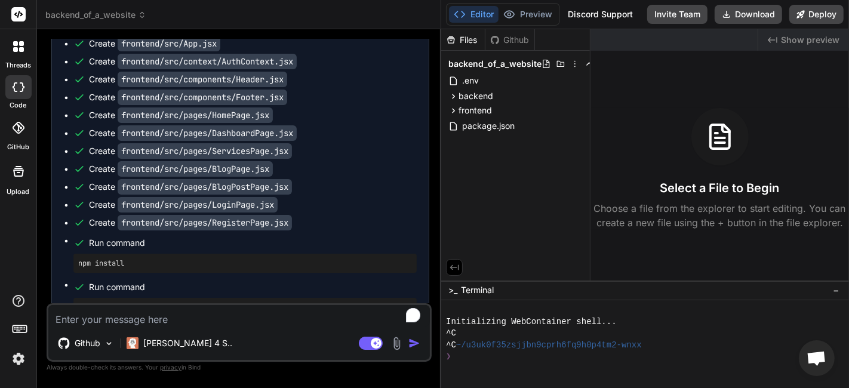
scroll to position [1039, 0]
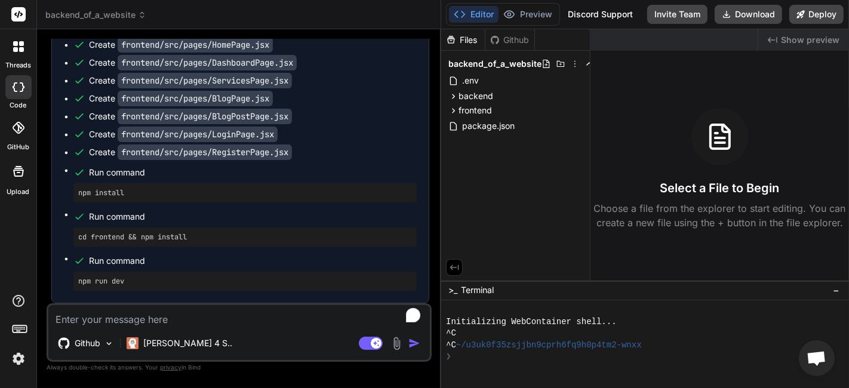
click at [233, 316] on textarea "To enrich screen reader interactions, please activate Accessibility in Grammarl…" at bounding box center [238, 315] width 381 height 21
type textarea "S"
type textarea "x"
type textarea "So"
type textarea "x"
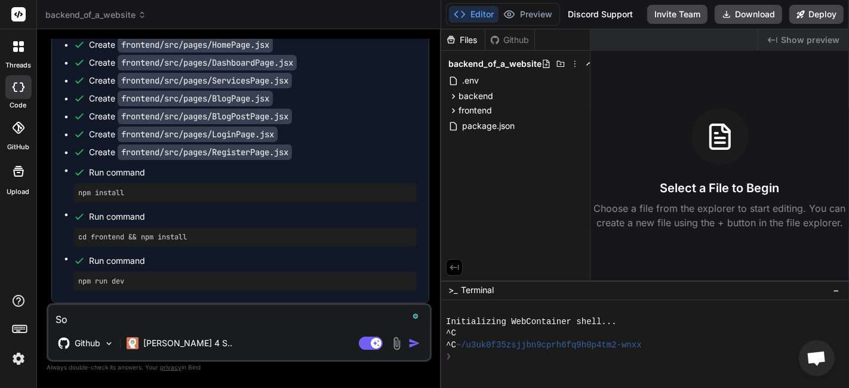
type textarea "Som"
type textarea "x"
type textarea "Some"
type textarea "x"
type textarea "Somet"
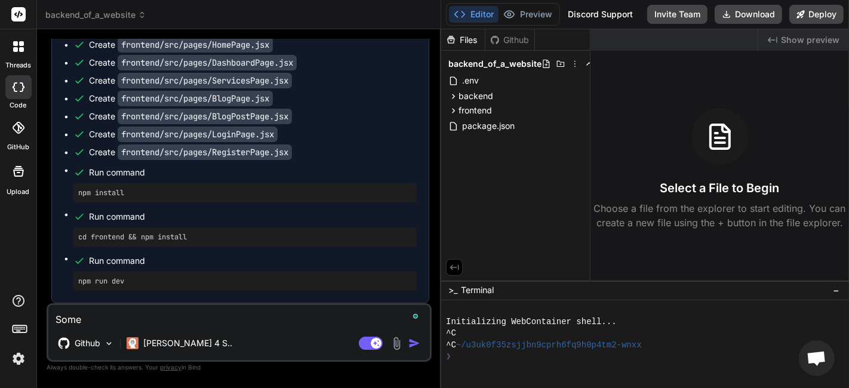
type textarea "x"
type textarea "Someth"
type textarea "x"
type textarea "Somethi"
type textarea "x"
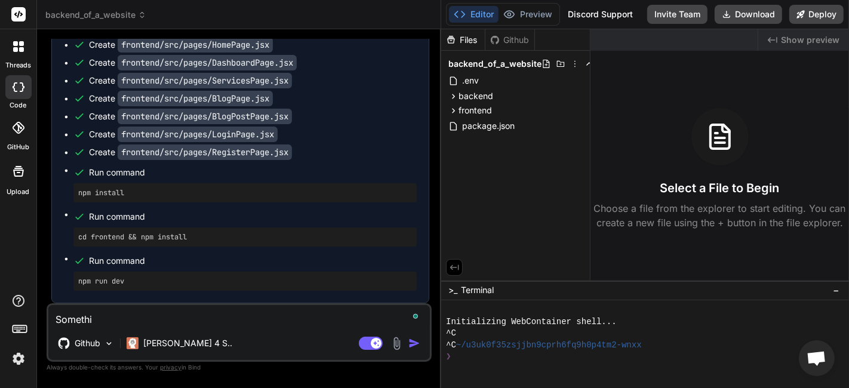
type textarea "Somethin"
type textarea "x"
type textarea "Something"
type textarea "x"
type textarea "Something'"
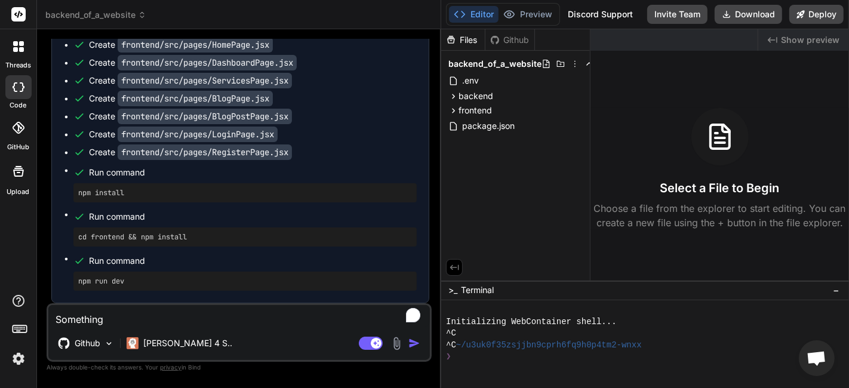
type textarea "x"
type textarea "Something's"
type textarea "x"
type textarea "Something's"
type textarea "x"
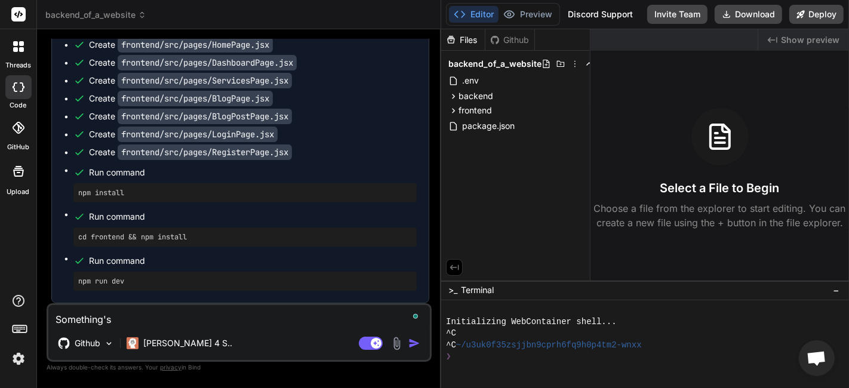
type textarea "Something's s"
type textarea "x"
type textarea "Something's st"
type textarea "x"
type textarea "Something's sto"
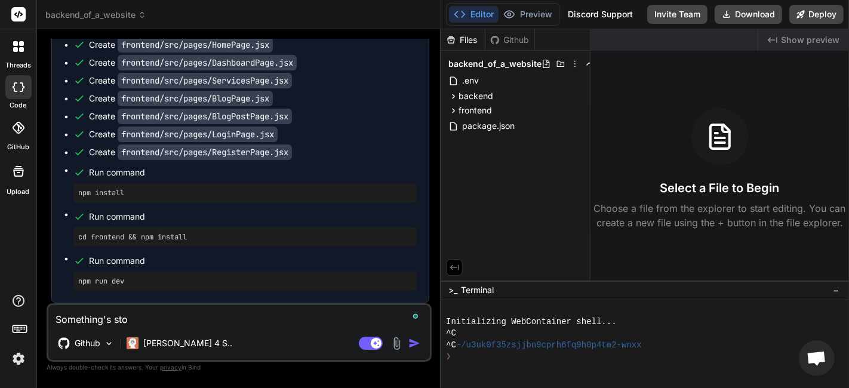
type textarea "x"
type textarea "Something's stop"
type textarea "x"
type textarea "Something's stopi"
type textarea "x"
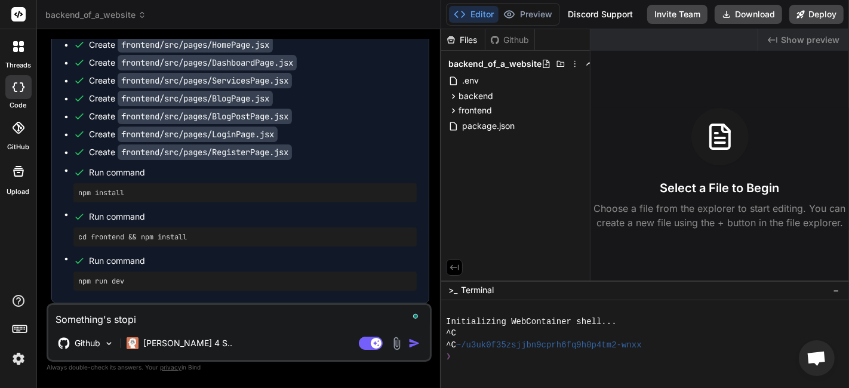
type textarea "Something's stopin"
type textarea "x"
type textarea "Something's stoping"
type textarea "x"
type textarea "Something's stoping"
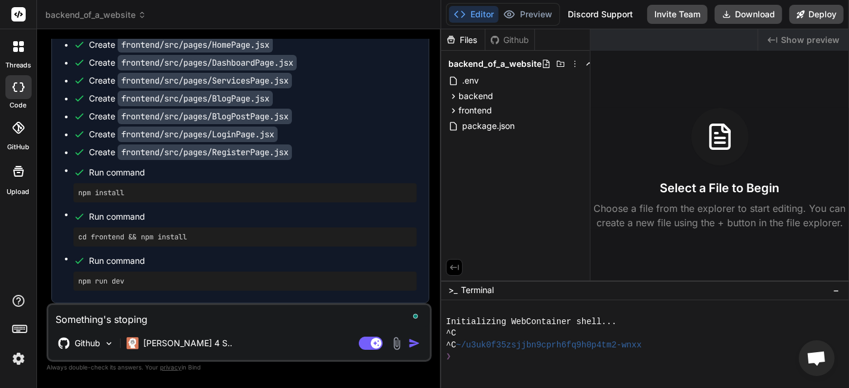
type textarea "x"
type textarea "Something's stoping i"
type textarea "x"
type textarea "Something's stoping it"
type textarea "x"
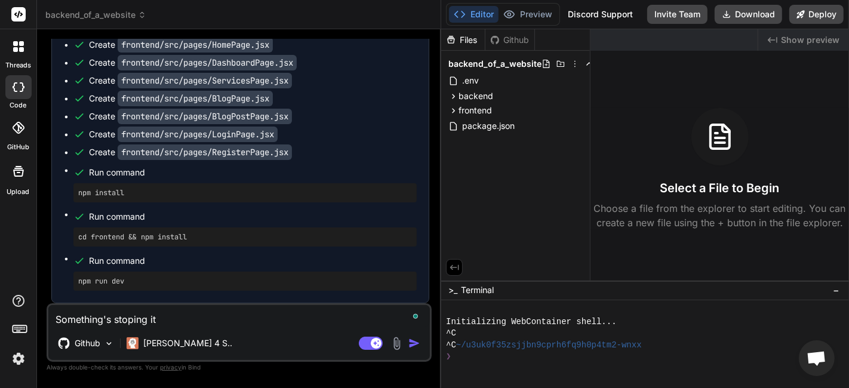
type textarea "Something's stoping it"
type textarea "x"
type textarea "Something's stoping it f"
type textarea "x"
type textarea "Something's stoping it fr"
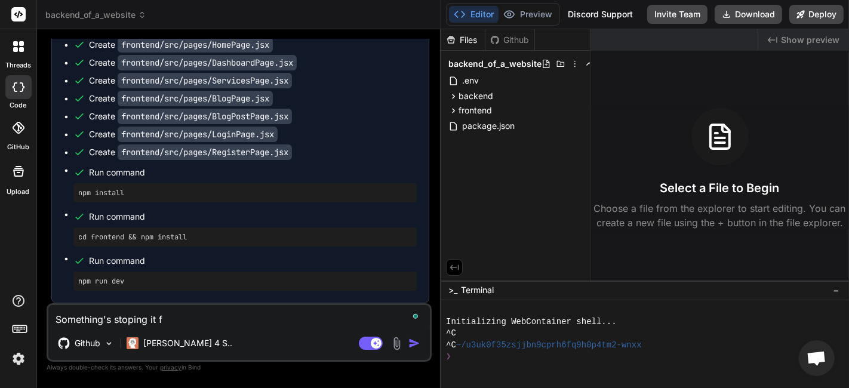
type textarea "x"
type textarea "Something's stoping it fro"
type textarea "x"
type textarea "Something's stoping it from"
type textarea "x"
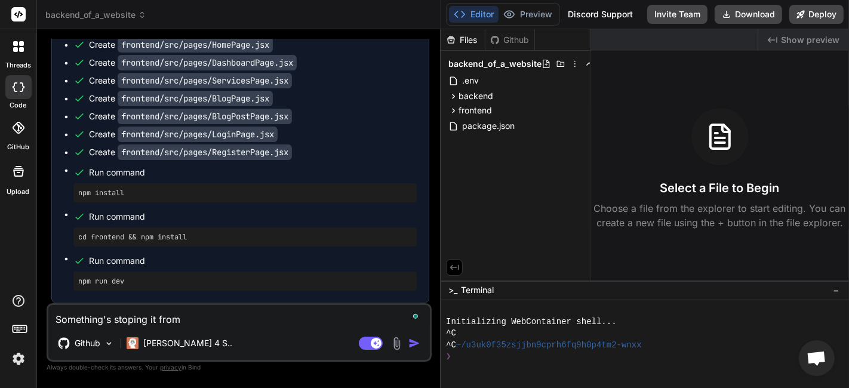
type textarea "Something's stoping it from"
type textarea "x"
type textarea "Something's stoping it from l"
type textarea "x"
type textarea "Something's stoping it from lo"
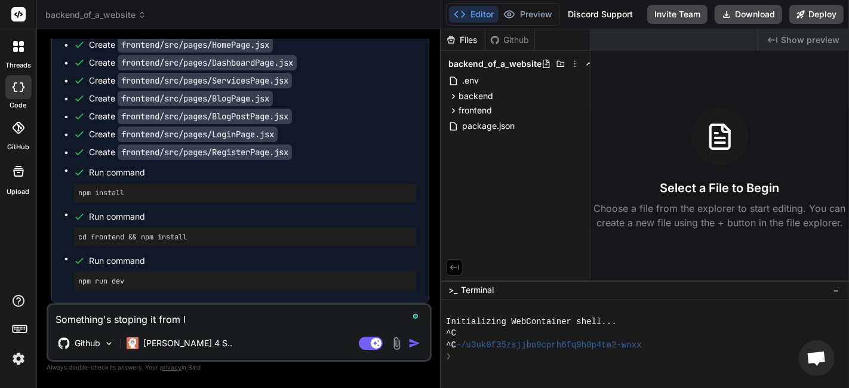
type textarea "x"
type textarea "Something's stoping it from loa"
type textarea "x"
type textarea "Something's stoping it from load"
type textarea "x"
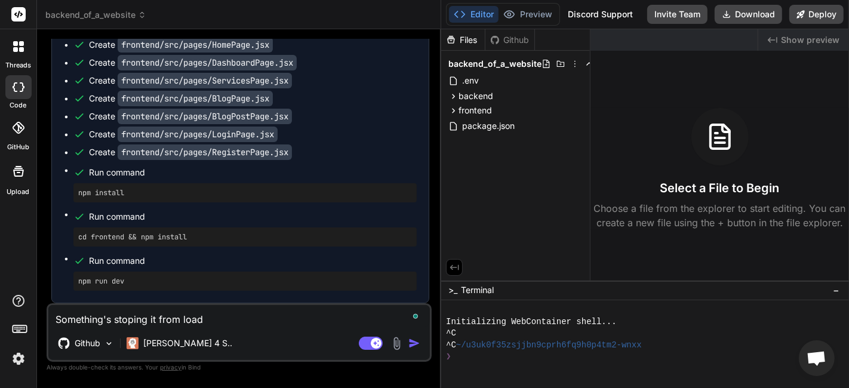
type textarea "Something's stoping it from loadi"
type textarea "x"
type textarea "Something's stoping it from loadig"
type textarea "x"
type textarea "Something's stoping it from loadig,"
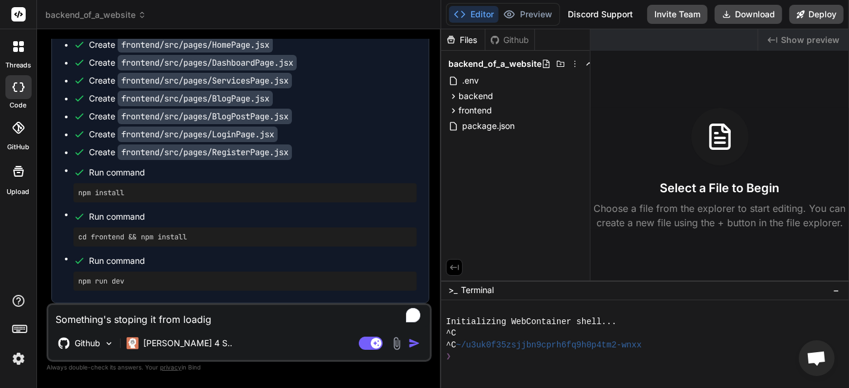
type textarea "x"
type textarea "Something's stoping it from loadig,"
type textarea "x"
type textarea "Something's stoping it from loadig, f"
type textarea "x"
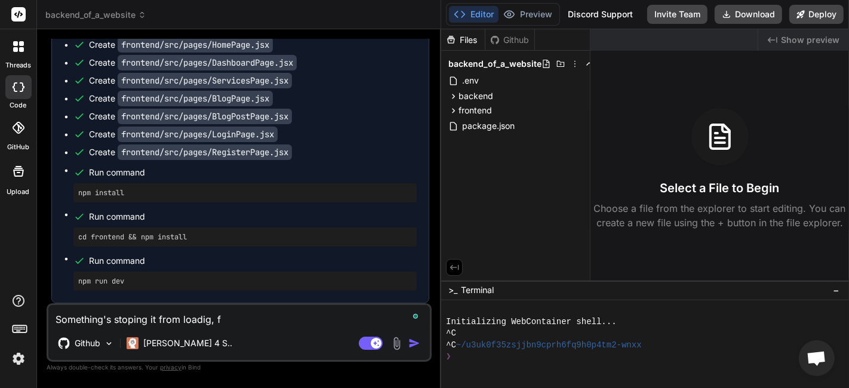
type textarea "Something's stoping it from loadig, fi"
type textarea "x"
type textarea "Something's stoping it from loadig, fix"
type textarea "x"
type textarea "Something's stoping it from loadig, fix"
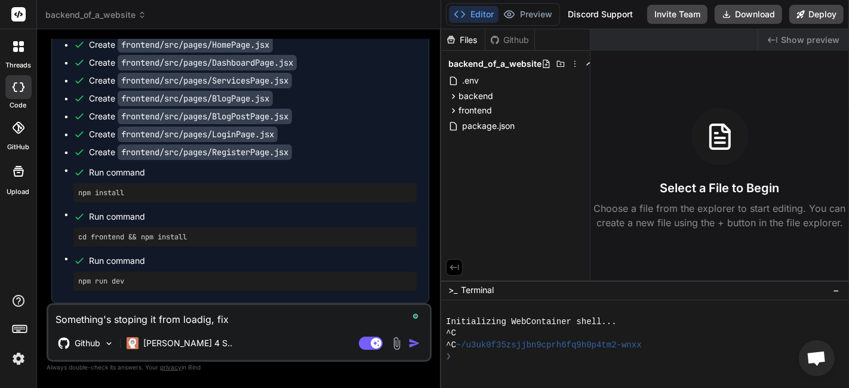
type textarea "x"
type textarea "Something's stoping it from loadig, fix i"
type textarea "x"
type textarea "Something's stoping it from loadig, fix it"
type textarea "x"
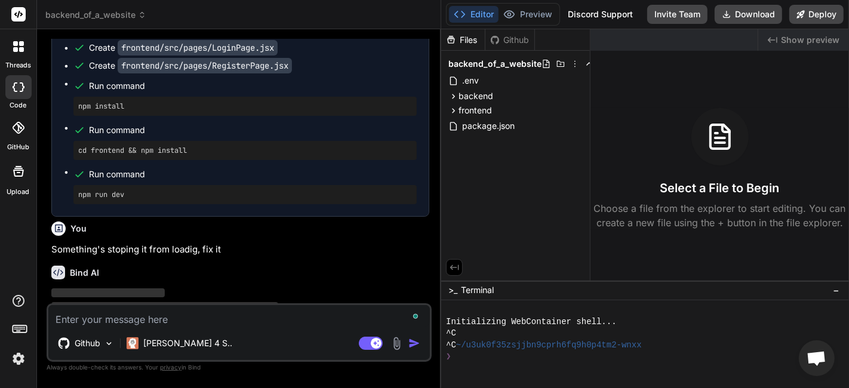
scroll to position [1162, 0]
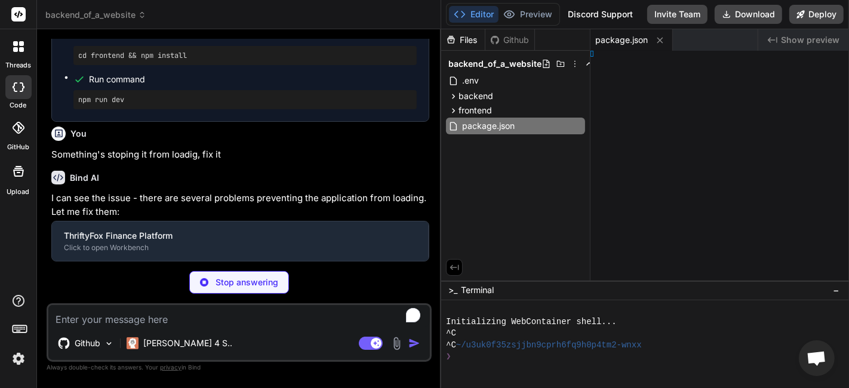
type textarea "x"
type textarea "= router;"
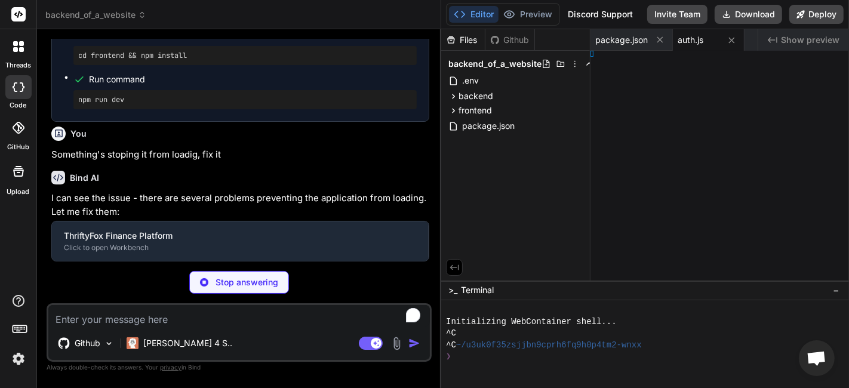
type textarea "x"
type textarea "1); });"
type textarea "x"
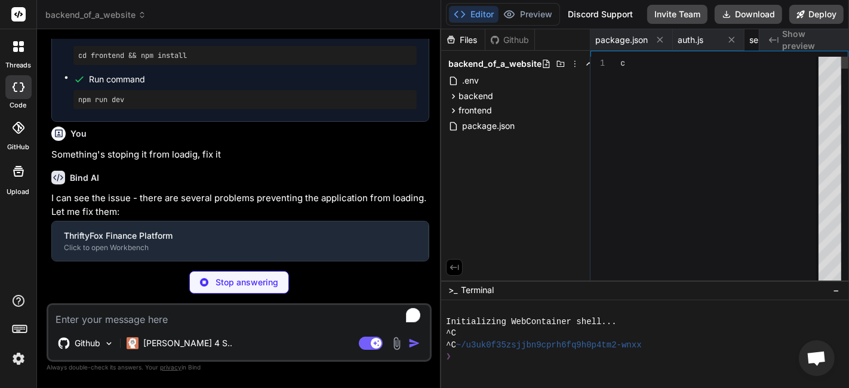
type textarea "});"
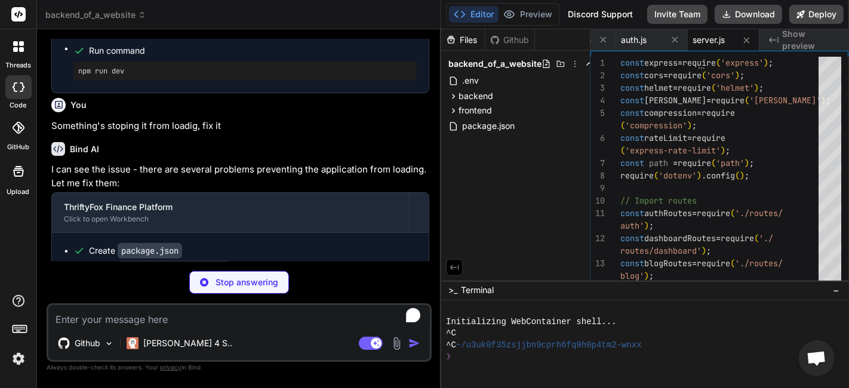
scroll to position [1310, 0]
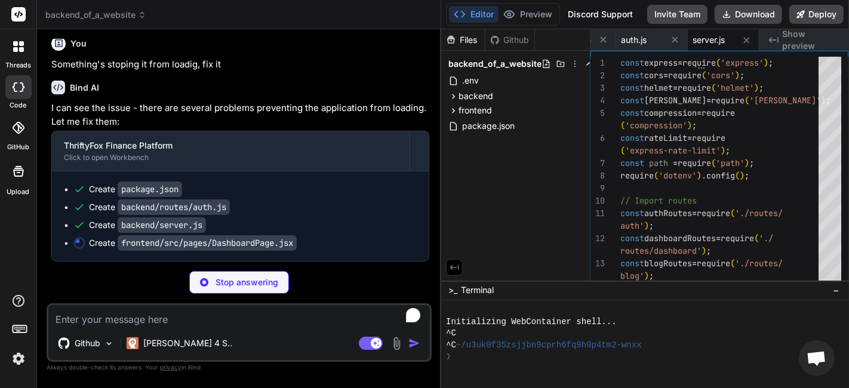
type textarea "x"
type textarea "} export default DashboardPage"
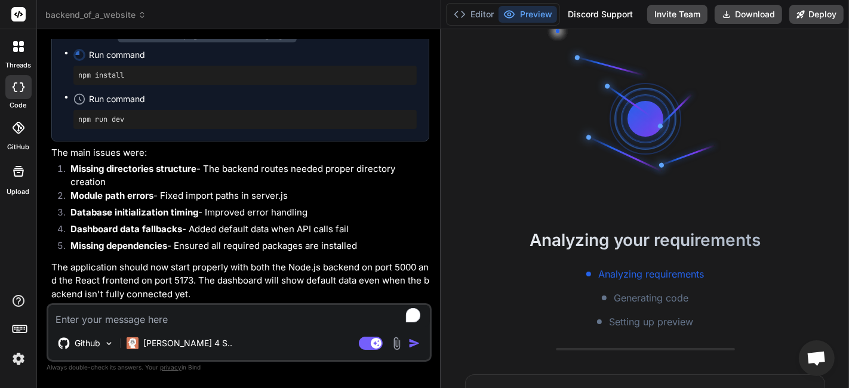
scroll to position [1518, 0]
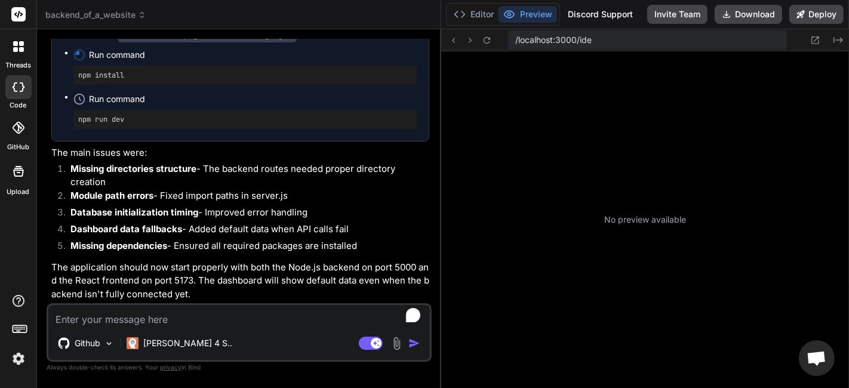
type textarea "x"
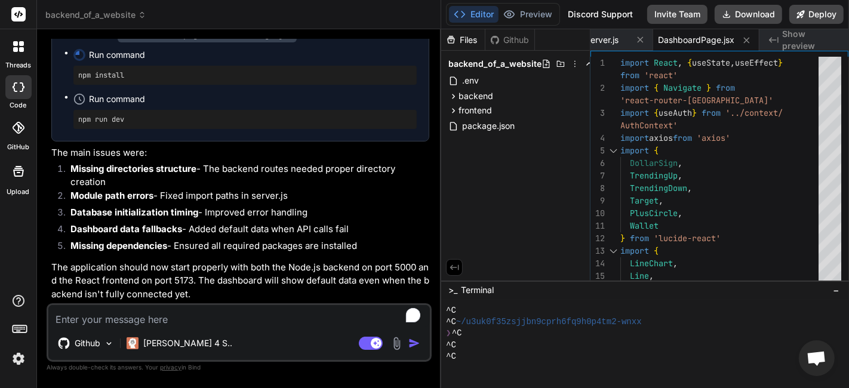
click at [802, 41] on span "Show preview" at bounding box center [810, 40] width 57 height 24
click at [680, 47] on div "DashboardPage.jsx" at bounding box center [706, 39] width 106 height 21
click at [620, 47] on div "server.js" at bounding box center [617, 39] width 72 height 21
type textarea "});"
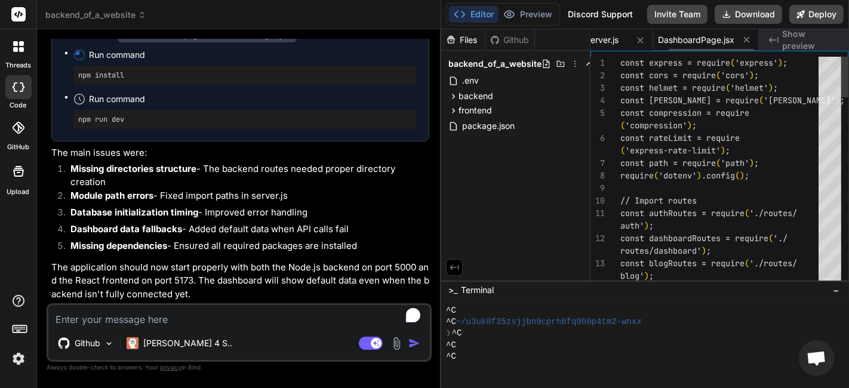
scroll to position [0, 153]
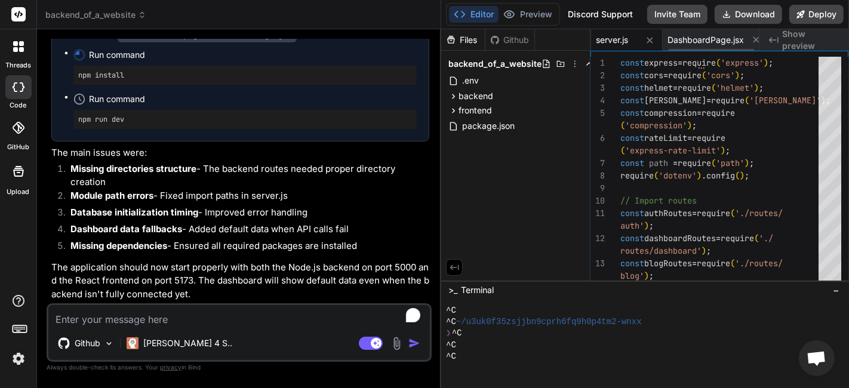
click at [611, 45] on span "server.js" at bounding box center [612, 40] width 32 height 12
click at [789, 38] on span "Show preview" at bounding box center [810, 40] width 57 height 24
click at [607, 43] on span "server.js" at bounding box center [612, 40] width 32 height 12
click at [797, 40] on span "Show preview" at bounding box center [810, 40] width 57 height 24
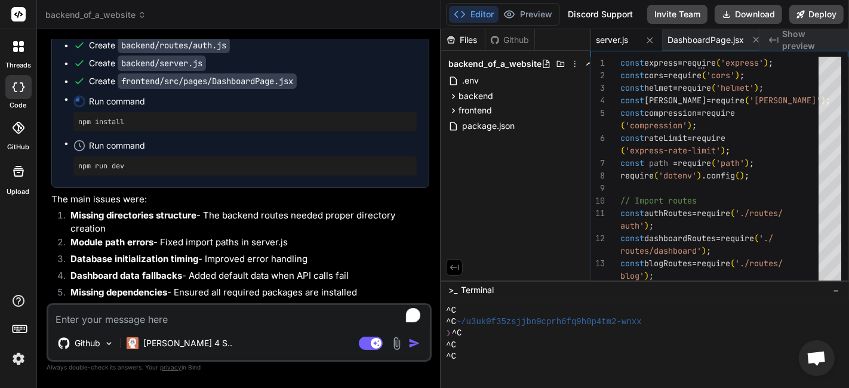
click at [80, 102] on icon at bounding box center [77, 99] width 5 height 5
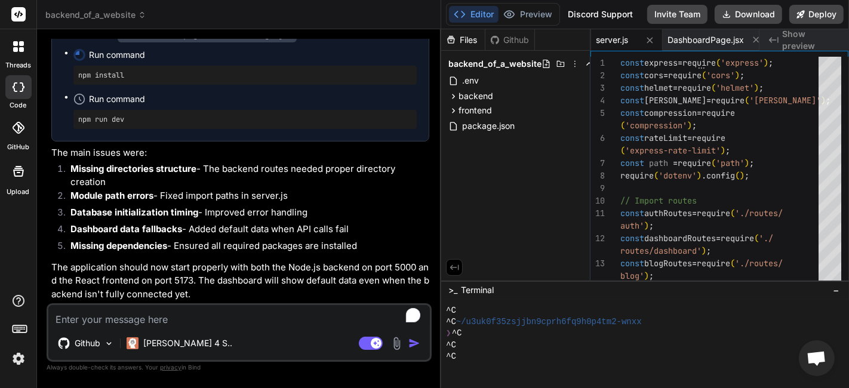
click at [804, 45] on span "Show preview" at bounding box center [810, 40] width 57 height 24
click at [825, 9] on button "Deploy" at bounding box center [816, 14] width 54 height 19
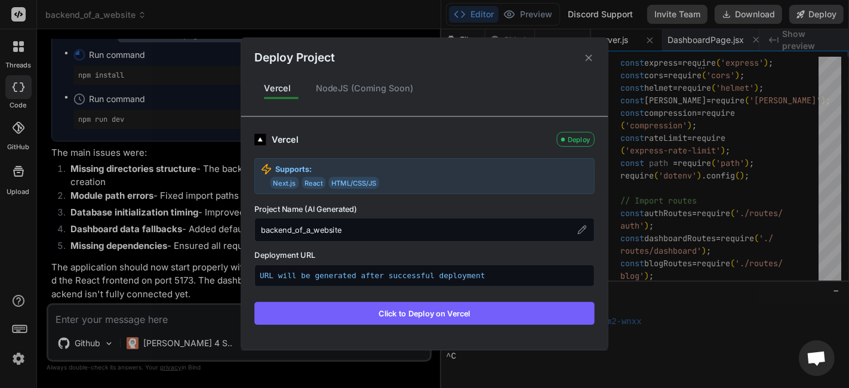
click at [422, 321] on button "Click to Deploy on Vercel" at bounding box center [424, 313] width 340 height 23
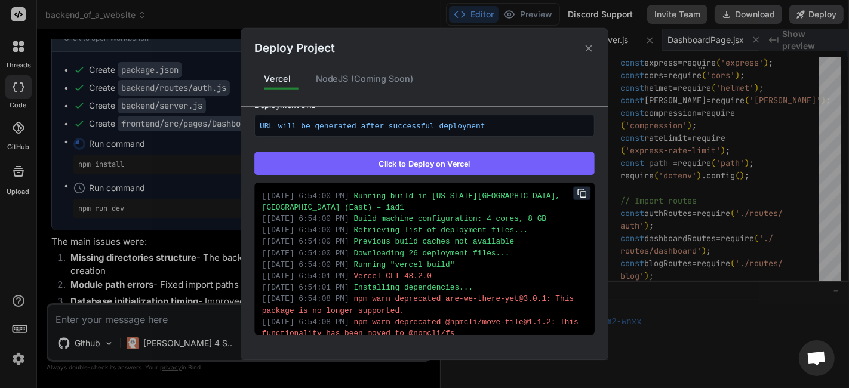
scroll to position [0, 0]
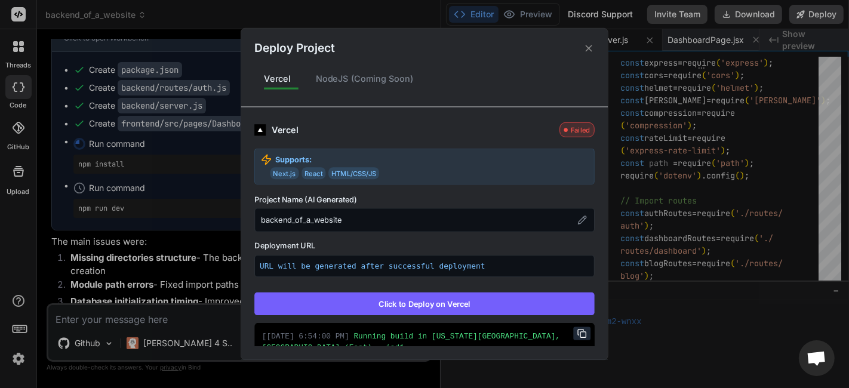
click at [647, 106] on div "Deploy Project Vercel NodeJS (Coming Soon) Vercel Failed Supports: Next.js Reac…" at bounding box center [424, 194] width 849 height 388
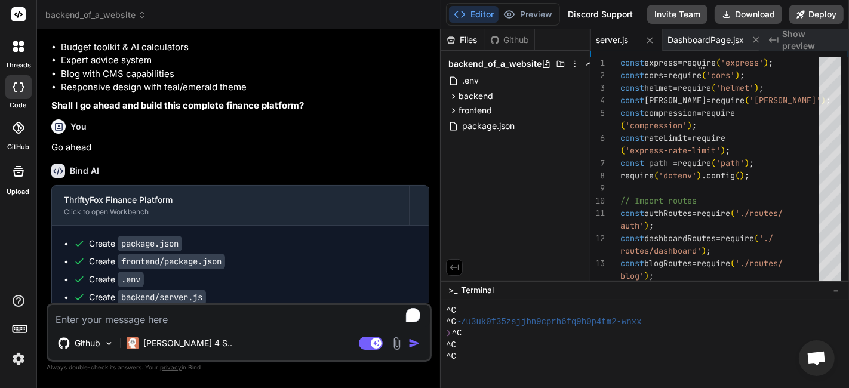
scroll to position [461, 0]
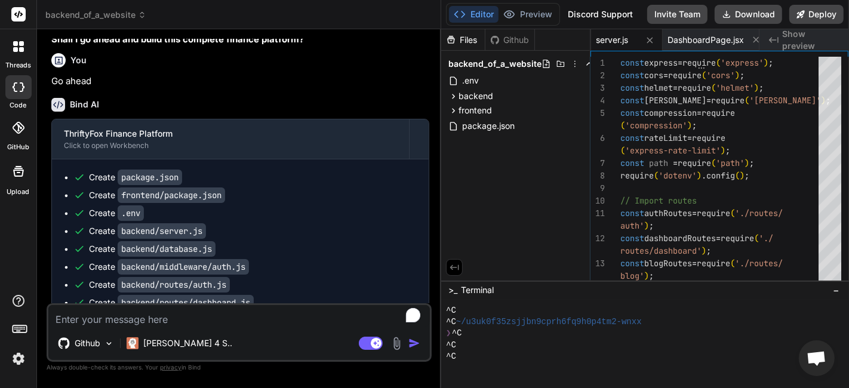
click at [543, 135] on div "backend_of_a_website .env backend database.js middleware auth.js routes auth.js…" at bounding box center [515, 95] width 149 height 88
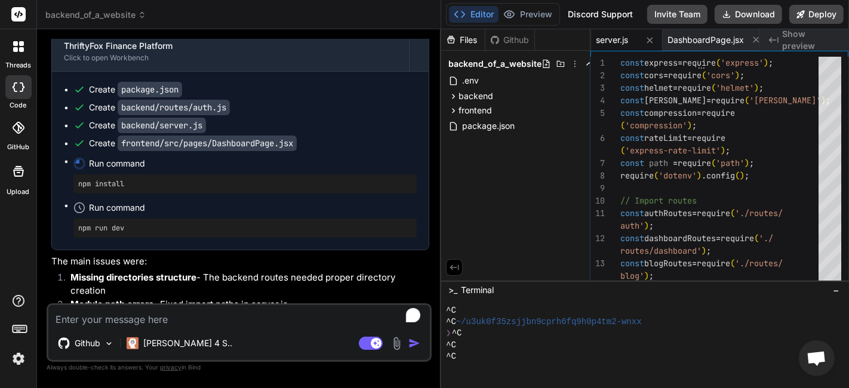
scroll to position [1125, 0]
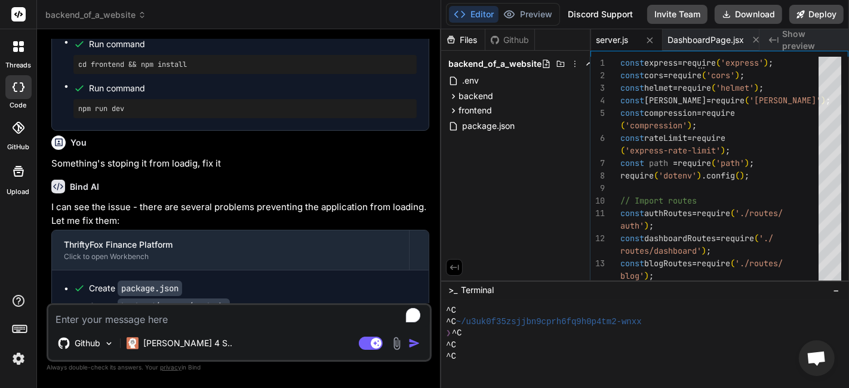
type textarea "x"
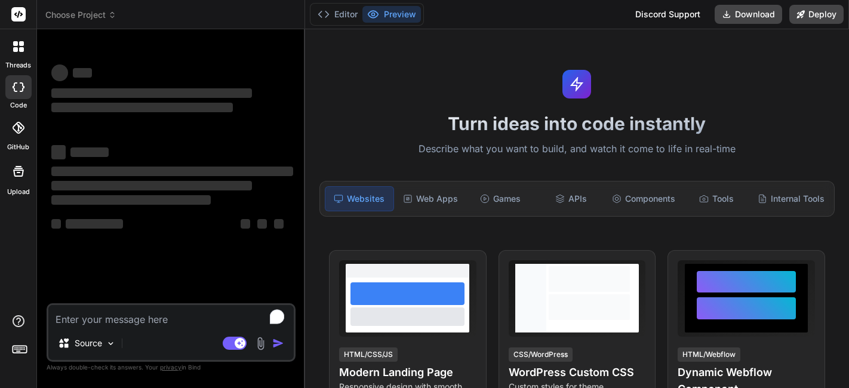
type textarea "x"
